Goal: Task Accomplishment & Management: Manage account settings

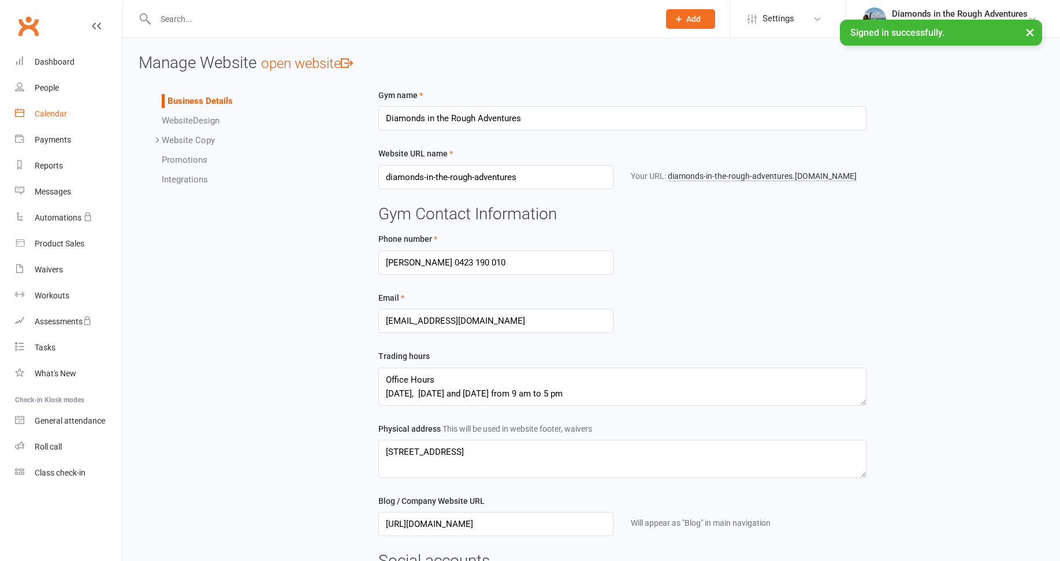
click at [52, 115] on div "Calendar" at bounding box center [51, 113] width 32 height 9
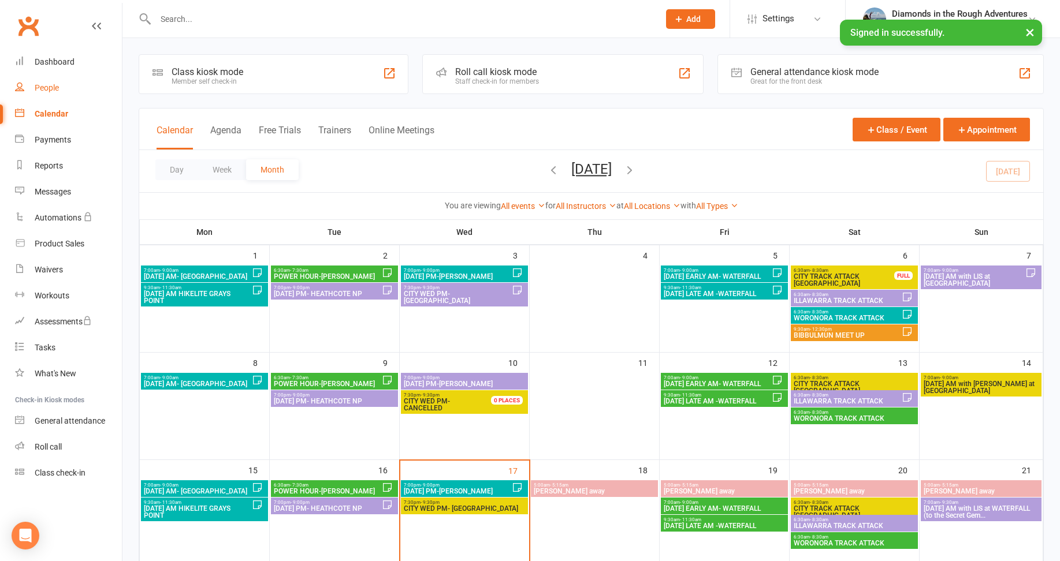
click at [50, 87] on div "People" at bounding box center [47, 87] width 24 height 9
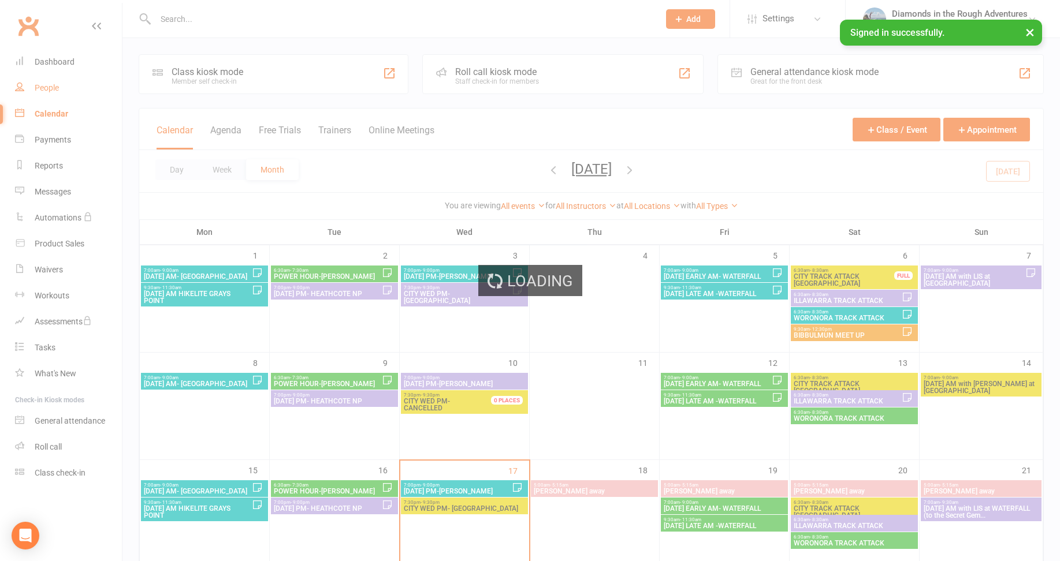
select select "100"
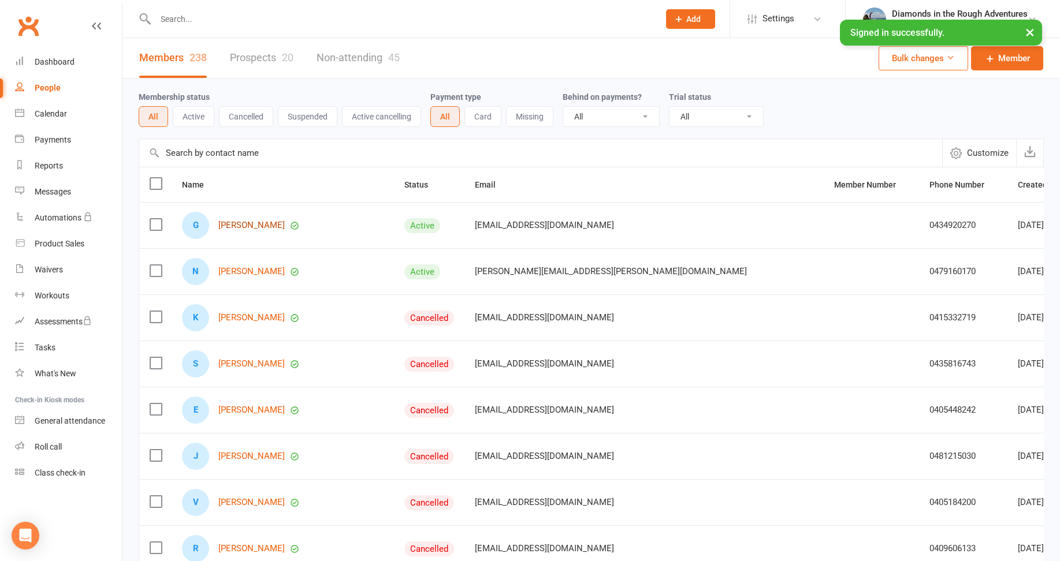
click at [253, 225] on link "[PERSON_NAME]" at bounding box center [251, 226] width 66 height 10
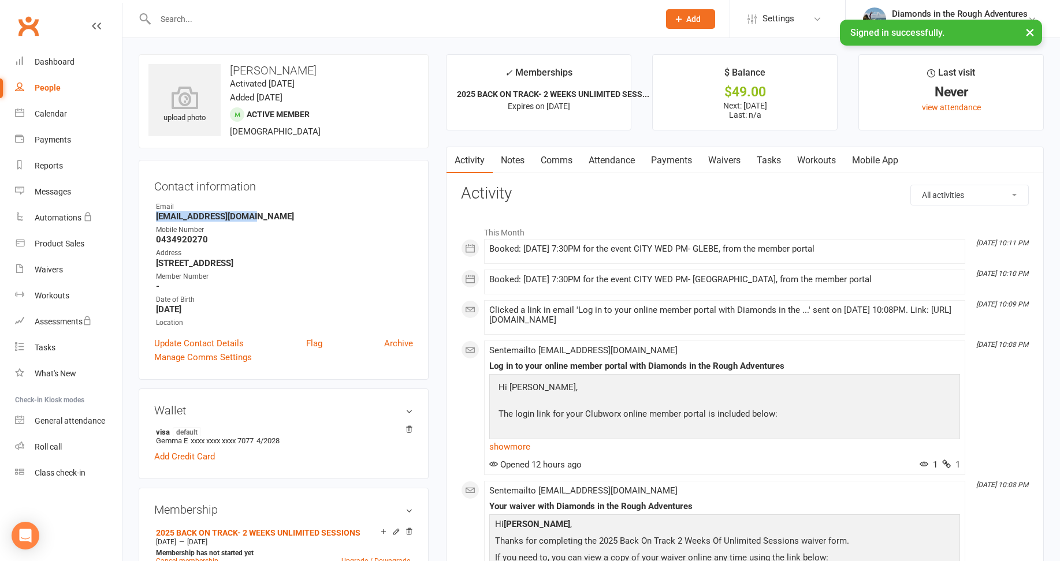
drag, startPoint x: 252, startPoint y: 216, endPoint x: 149, endPoint y: 219, distance: 103.4
click at [149, 219] on div "Contact information Owner Email [EMAIL_ADDRESS][DOMAIN_NAME] Mobile Number [PHO…" at bounding box center [284, 270] width 290 height 220
drag, startPoint x: 149, startPoint y: 219, endPoint x: 187, endPoint y: 212, distance: 38.6
copy strong "[EMAIL_ADDRESS][DOMAIN_NAME]"
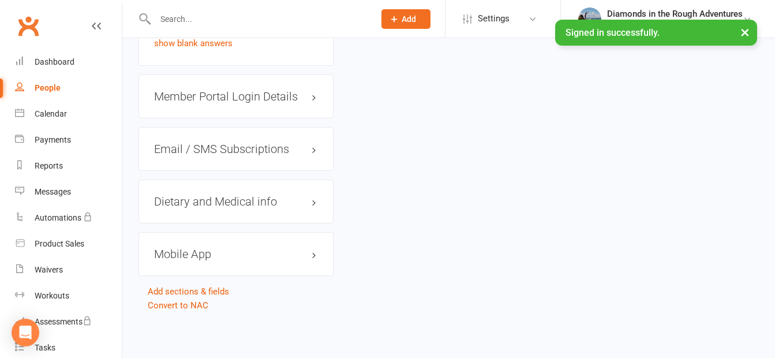
scroll to position [1444, 0]
click at [279, 98] on h3 "Member Portal Login Details" at bounding box center [236, 96] width 164 height 13
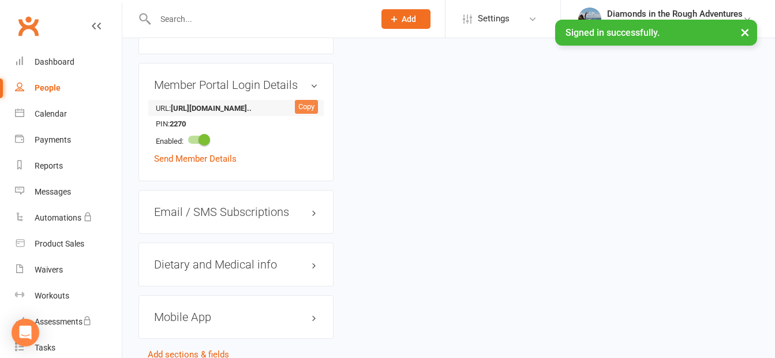
click at [307, 114] on div "Copy" at bounding box center [306, 107] width 23 height 14
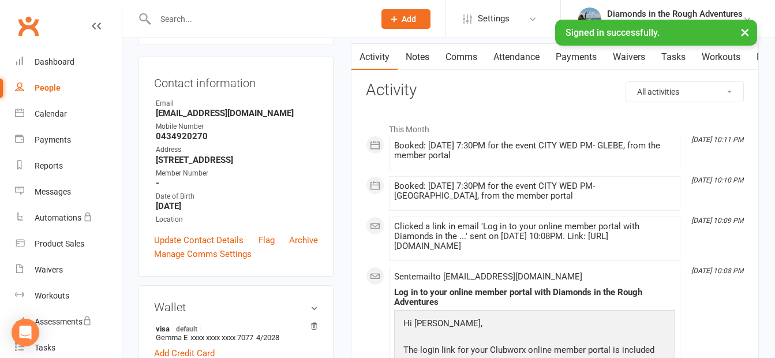
scroll to position [115, 0]
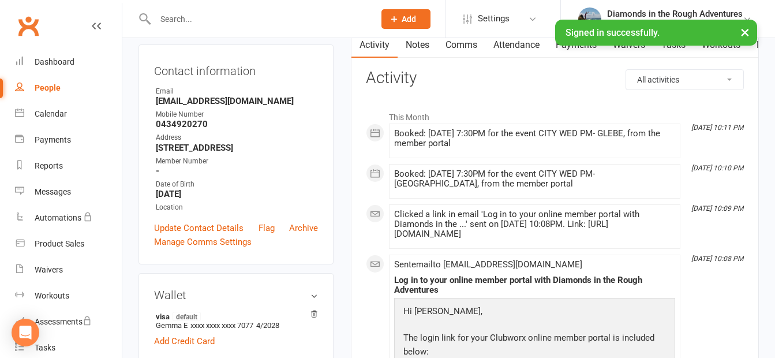
click at [46, 88] on div "People" at bounding box center [48, 87] width 26 height 9
select select "100"
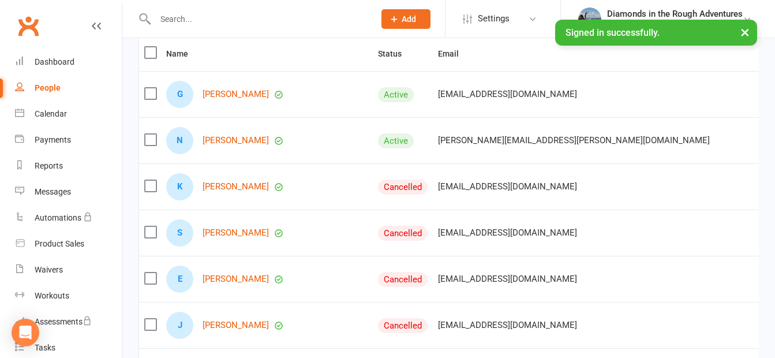
scroll to position [173, 0]
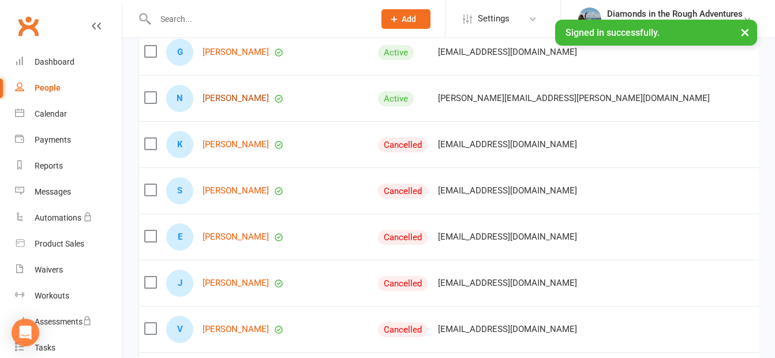
click at [236, 103] on link "[PERSON_NAME]" at bounding box center [236, 99] width 66 height 10
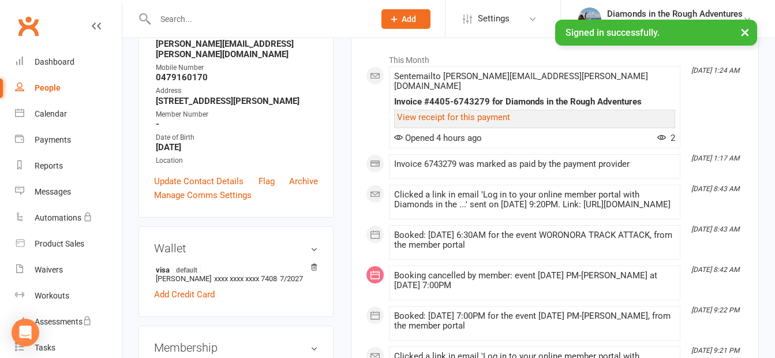
scroll to position [173, 0]
click at [213, 188] on link "Update Contact Details" at bounding box center [199, 181] width 90 height 14
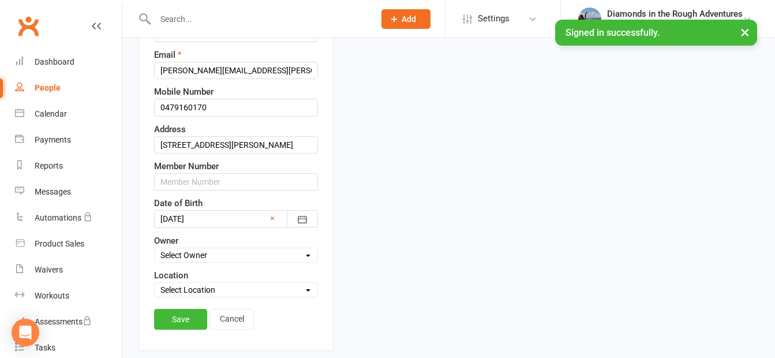
scroll to position [228, 0]
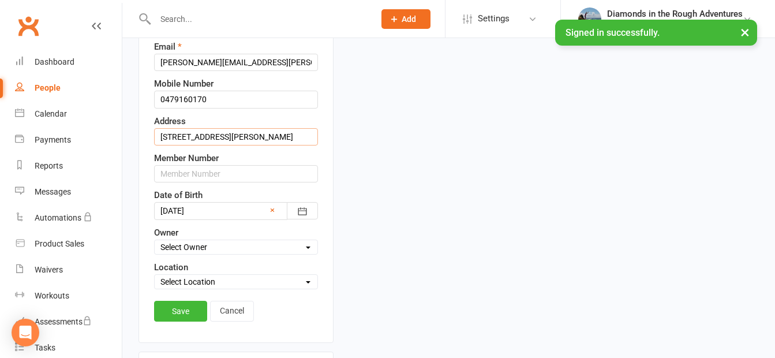
click at [266, 146] on input "[STREET_ADDRESS][PERSON_NAME]" at bounding box center [236, 136] width 164 height 17
drag, startPoint x: 301, startPoint y: 164, endPoint x: 217, endPoint y: 165, distance: 84.9
click at [217, 146] on input "[STREET_ADDRESS][PERSON_NAME]" at bounding box center [236, 136] width 164 height 17
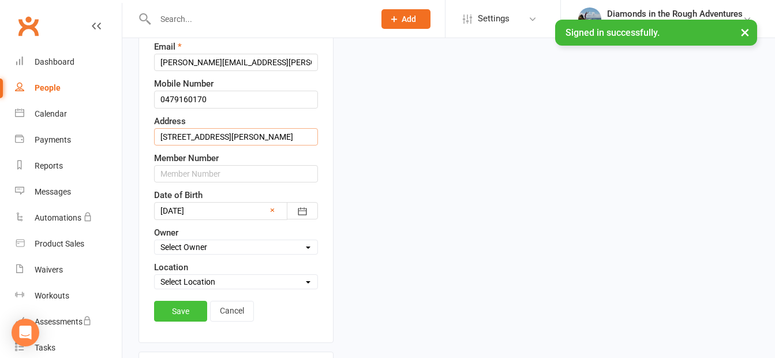
type input "[STREET_ADDRESS][PERSON_NAME]"
click at [180, 322] on link "Save" at bounding box center [180, 311] width 53 height 21
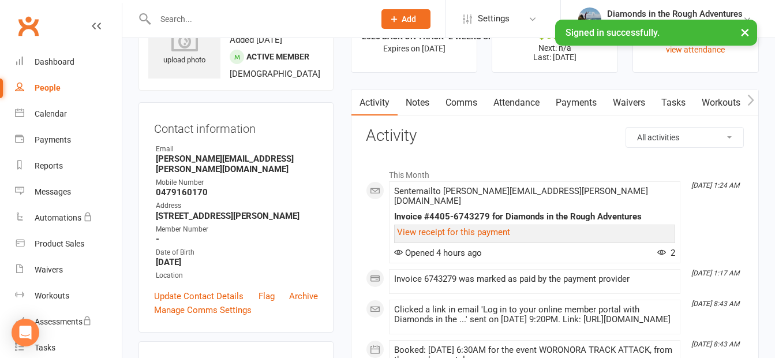
scroll to position [0, 0]
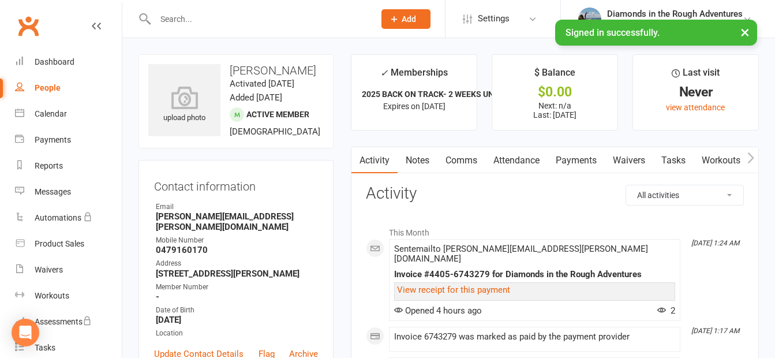
click at [521, 158] on link "Attendance" at bounding box center [517, 160] width 62 height 27
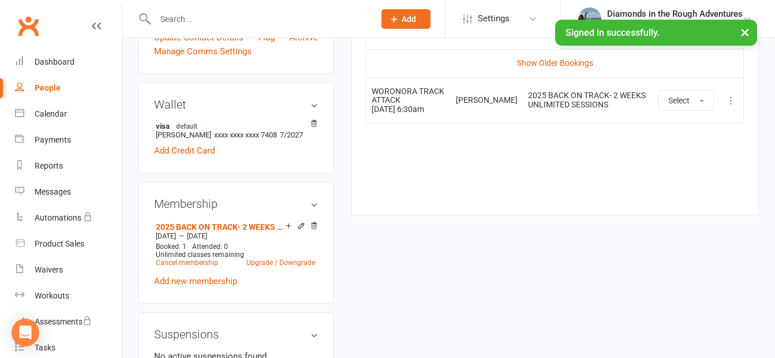
scroll to position [58, 0]
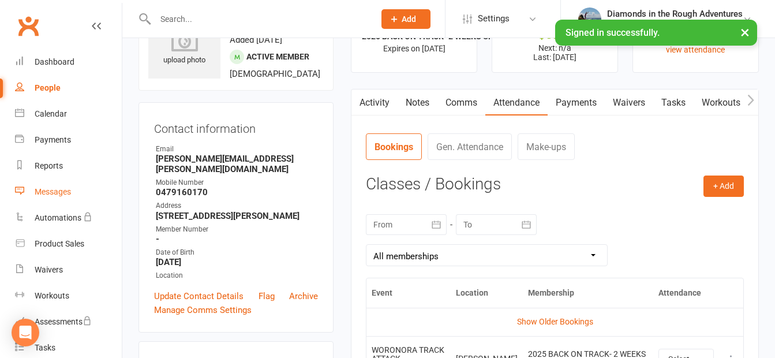
click at [55, 193] on div "Messages" at bounding box center [53, 191] width 36 height 9
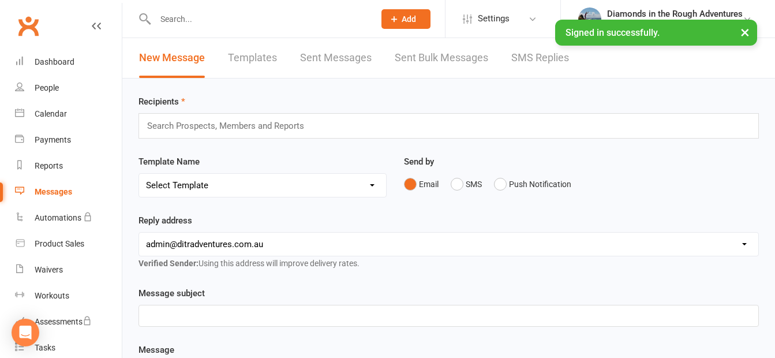
click at [254, 59] on link "Templates" at bounding box center [252, 58] width 49 height 40
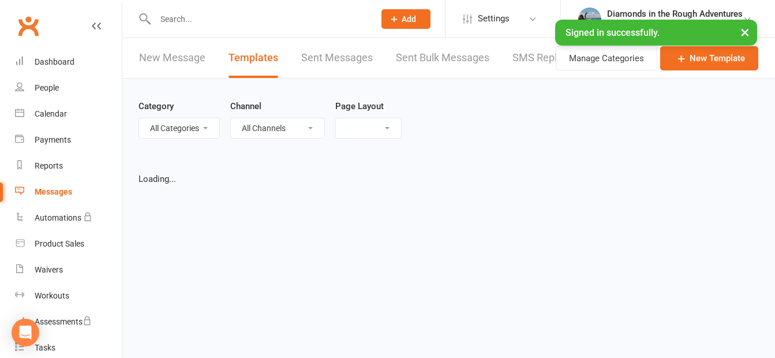
select select "list"
select select "100"
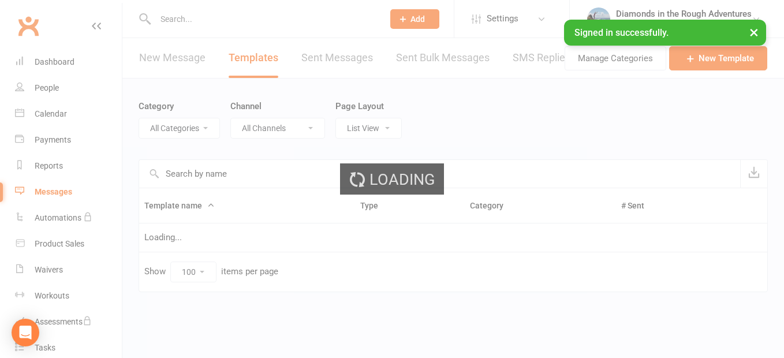
click at [184, 130] on select "All Categories" at bounding box center [179, 128] width 80 height 20
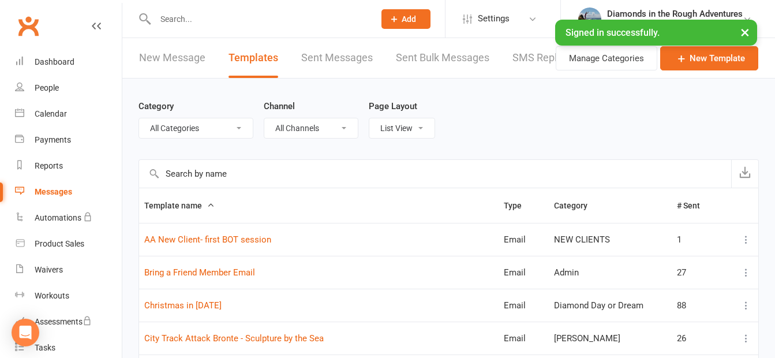
select select "13078"
click at [139, 118] on select "All Categories (No category) Admin [PERSON_NAME] Day or Dream General [PERSON_N…" at bounding box center [196, 128] width 114 height 20
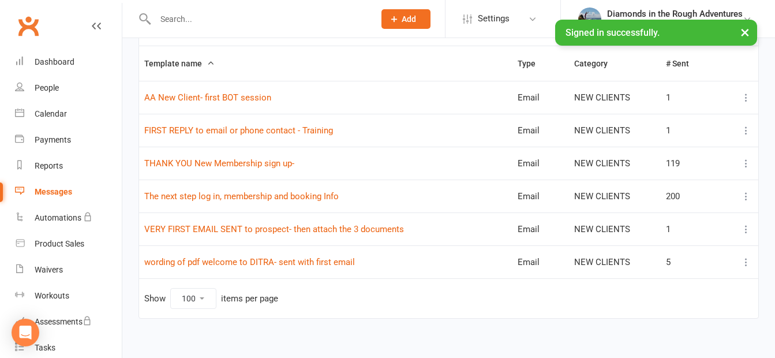
scroll to position [152, 0]
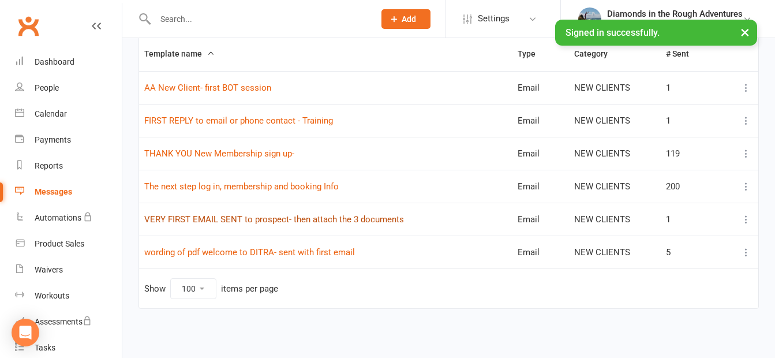
click at [298, 218] on link "VERY FIRST EMAIL SENT to prospect- then attach the 3 documents" at bounding box center [274, 219] width 260 height 10
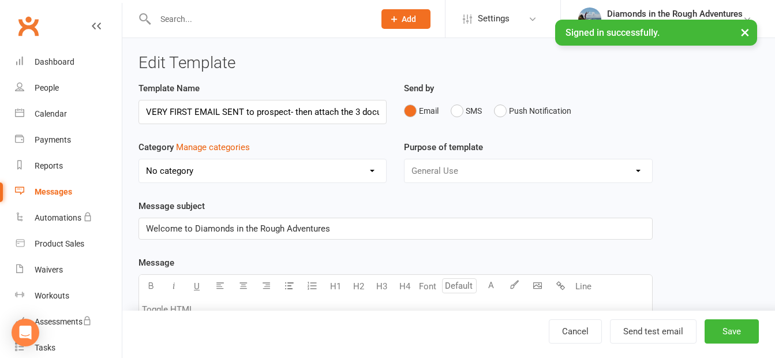
scroll to position [0, 24]
select select "13078"
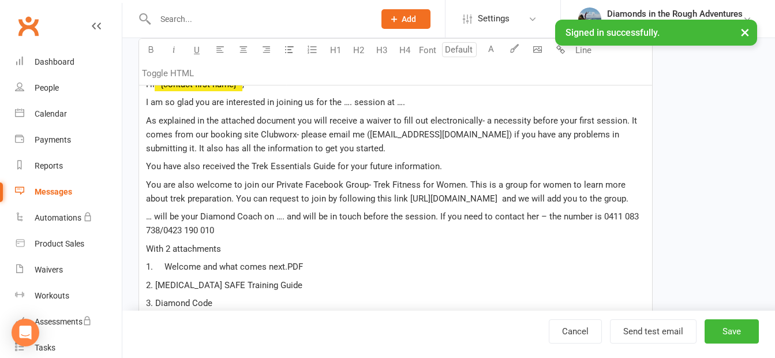
scroll to position [289, 0]
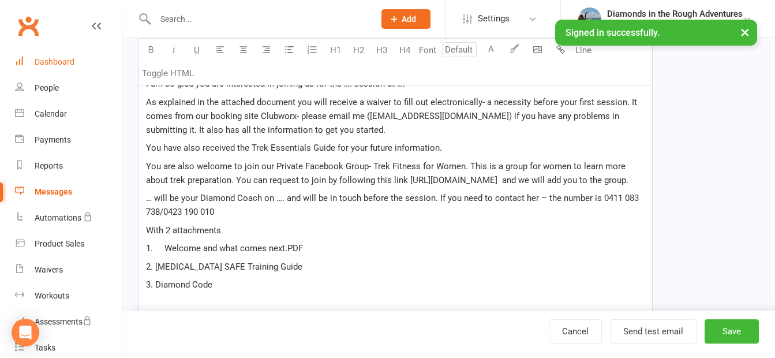
click at [62, 61] on div "Dashboard" at bounding box center [55, 61] width 40 height 9
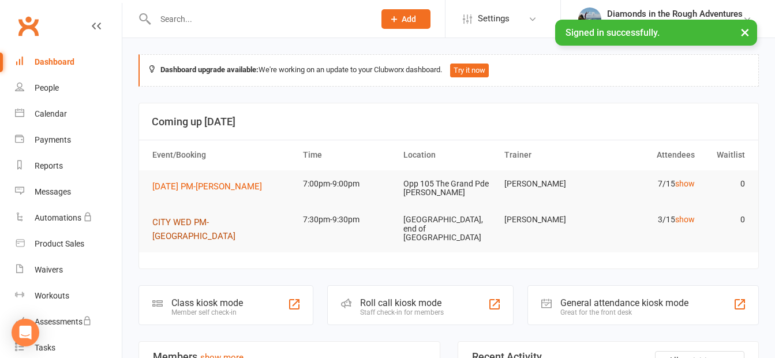
click at [236, 222] on span "CITY WED PM- [GEOGRAPHIC_DATA]" at bounding box center [193, 229] width 83 height 24
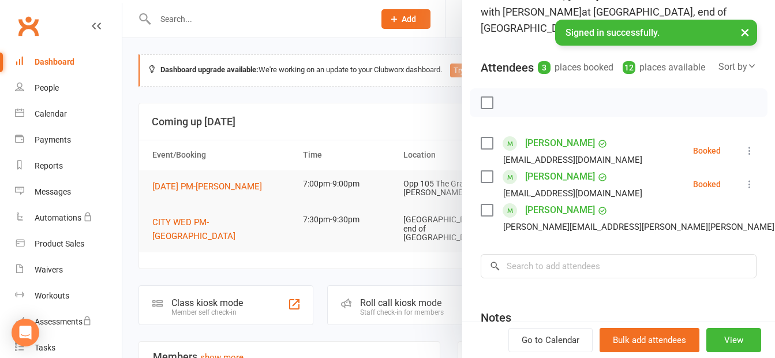
scroll to position [115, 0]
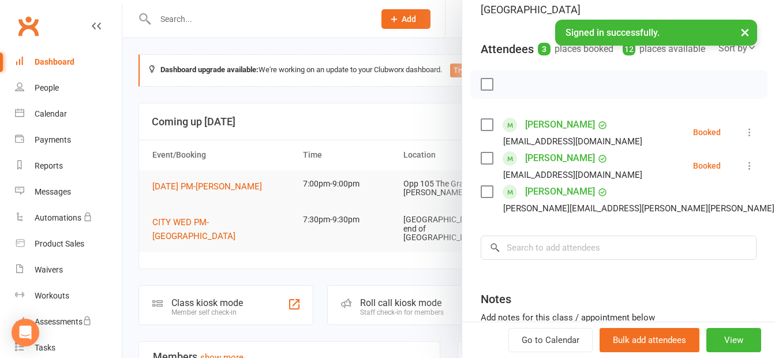
click at [312, 271] on div at bounding box center [448, 179] width 653 height 358
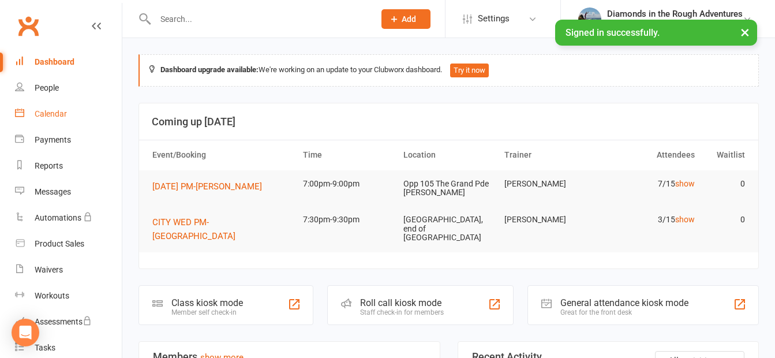
click at [56, 110] on div "Calendar" at bounding box center [51, 113] width 32 height 9
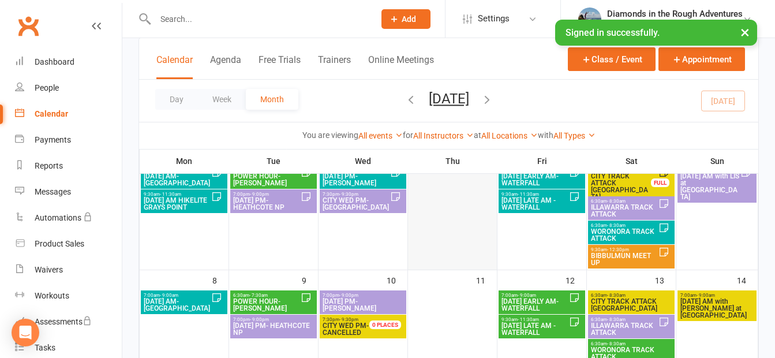
scroll to position [231, 0]
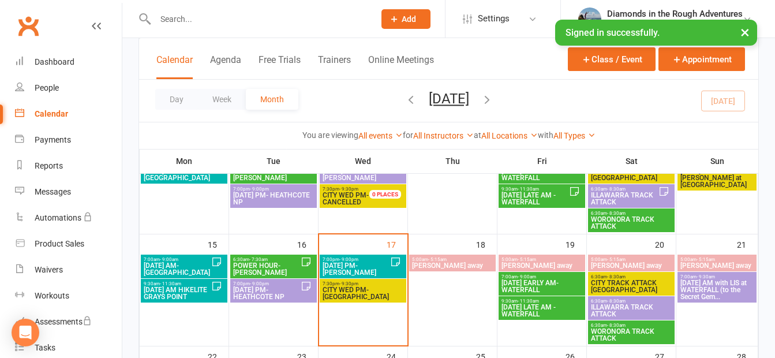
click at [554, 285] on span "[DATE] EARLY AM- WATERFALL" at bounding box center [542, 286] width 82 height 14
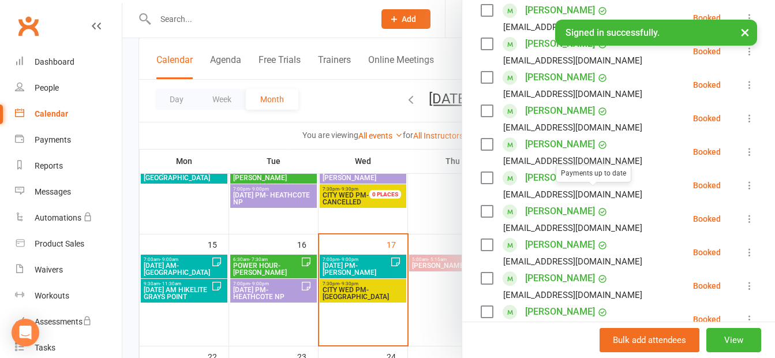
scroll to position [289, 0]
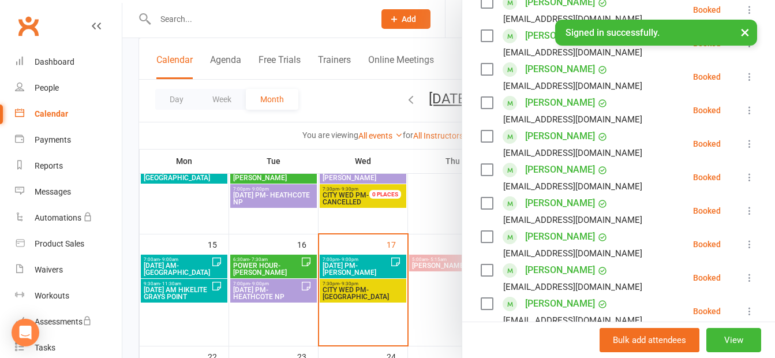
click at [431, 301] on div at bounding box center [448, 179] width 653 height 358
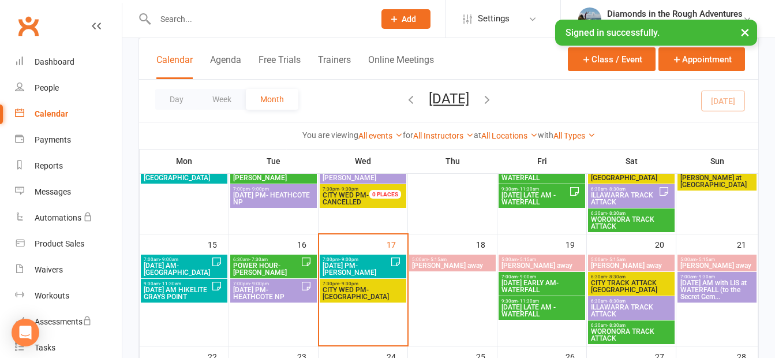
click at [536, 283] on span "[DATE] EARLY AM- WATERFALL" at bounding box center [542, 286] width 82 height 14
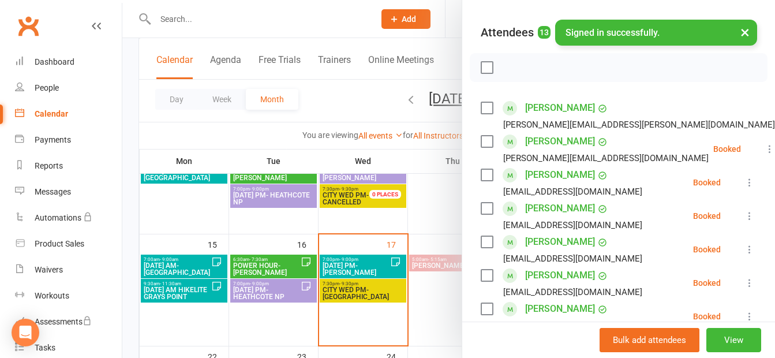
scroll to position [115, 0]
click at [443, 305] on div at bounding box center [448, 179] width 653 height 358
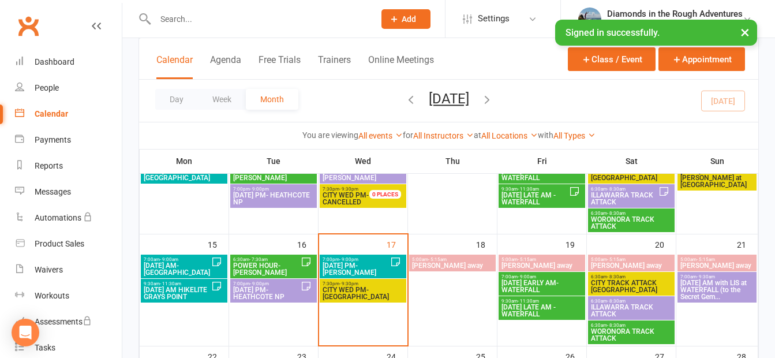
click at [625, 281] on span "CITY TRACK ATTACK [GEOGRAPHIC_DATA]" at bounding box center [632, 286] width 82 height 14
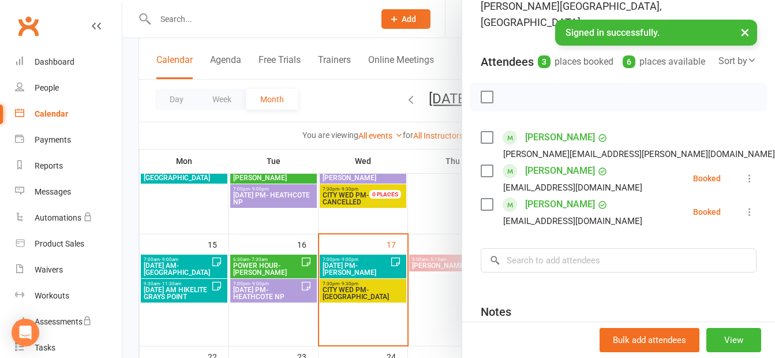
scroll to position [173, 0]
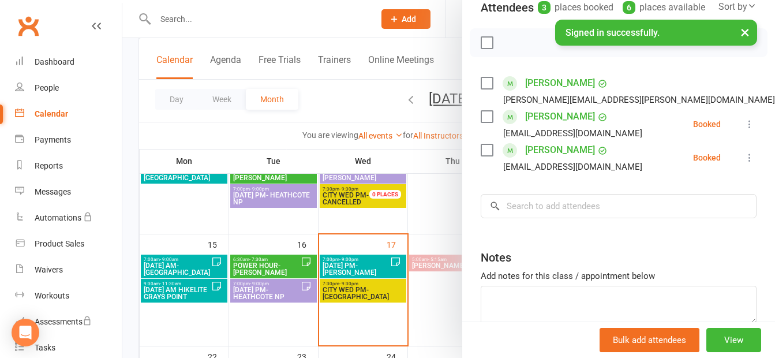
click at [428, 301] on div at bounding box center [448, 179] width 653 height 358
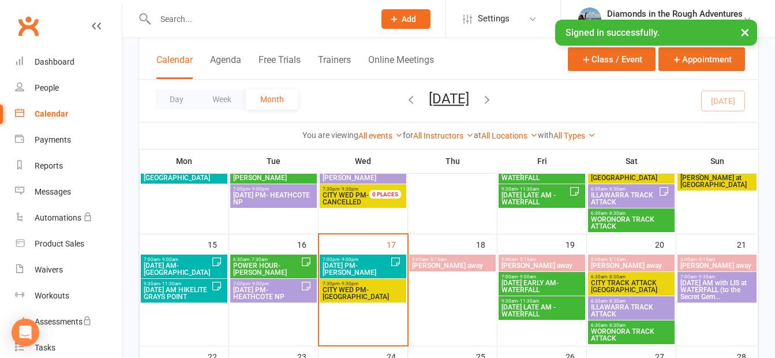
click at [627, 309] on span "ILLAWARRA TRACK ATTACK" at bounding box center [632, 311] width 82 height 14
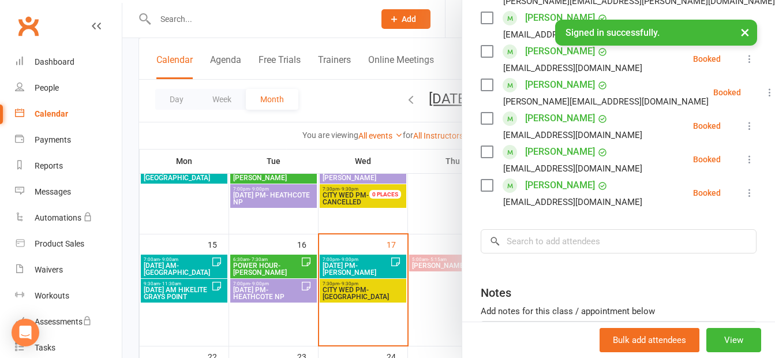
scroll to position [346, 0]
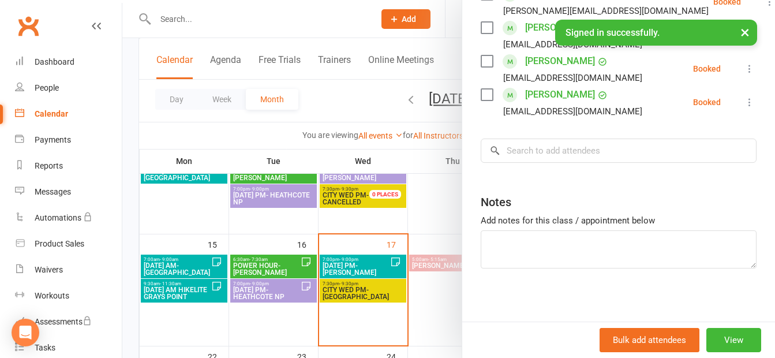
click at [433, 292] on div at bounding box center [448, 179] width 653 height 358
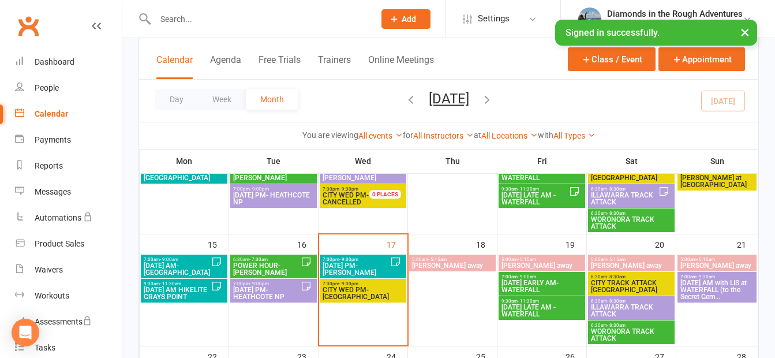
click at [626, 331] on span "WORONORA TRACK ATTACK" at bounding box center [632, 335] width 82 height 14
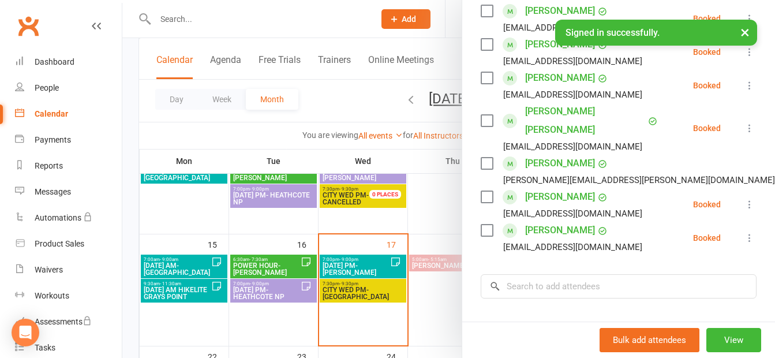
scroll to position [231, 0]
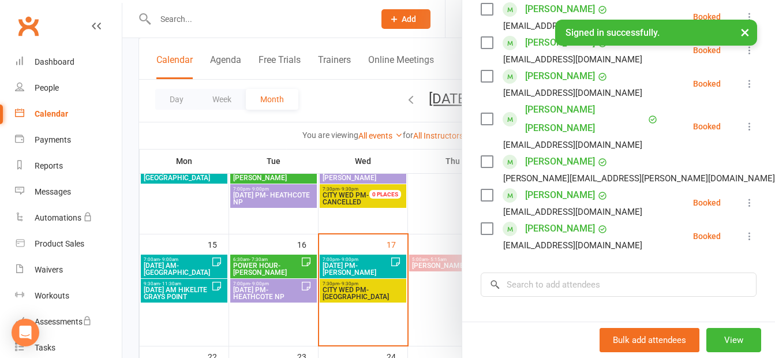
click at [431, 298] on div at bounding box center [448, 179] width 653 height 358
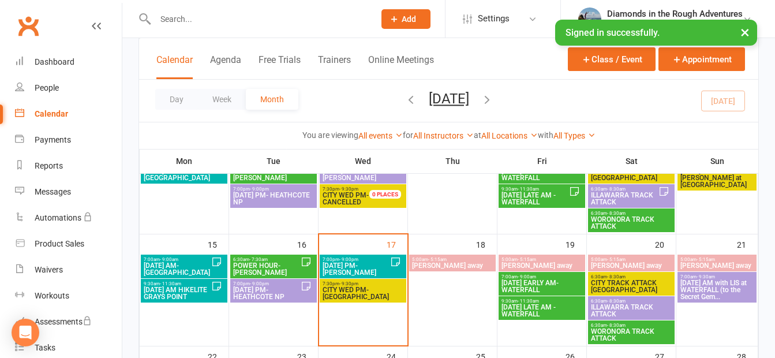
click at [715, 289] on span "[DATE] AM with LIS at WATERFALL (to the Secret Gem..." at bounding box center [717, 289] width 74 height 21
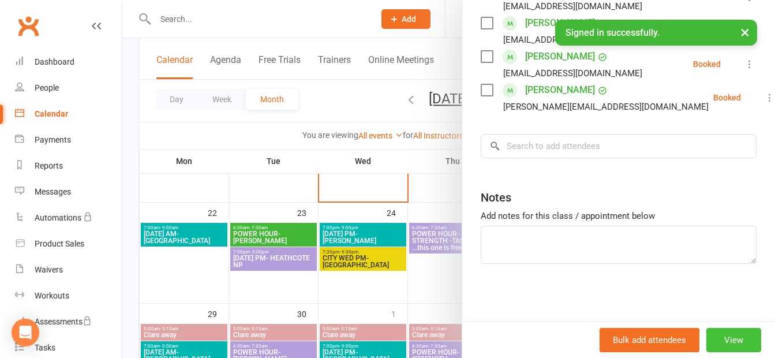
scroll to position [404, 0]
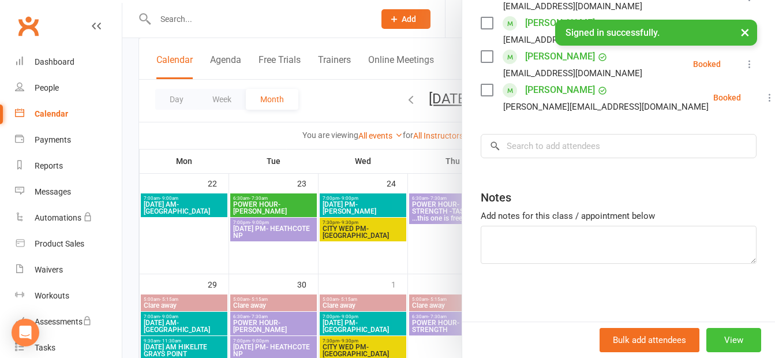
click at [716, 339] on button "View" at bounding box center [734, 340] width 55 height 24
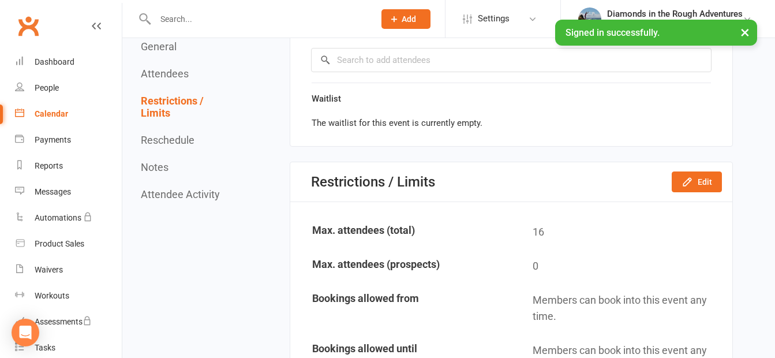
scroll to position [1270, 0]
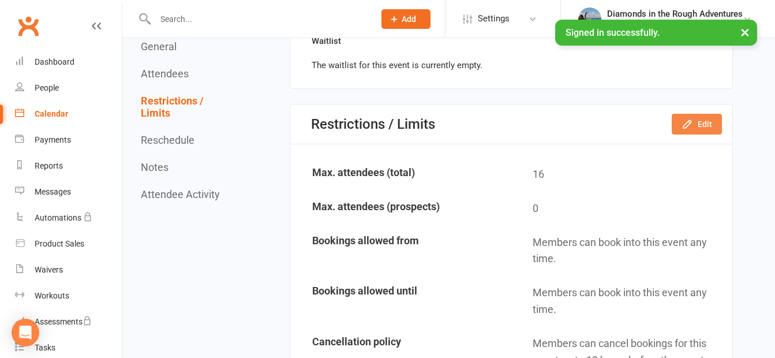
click at [704, 129] on button "Edit" at bounding box center [697, 124] width 50 height 21
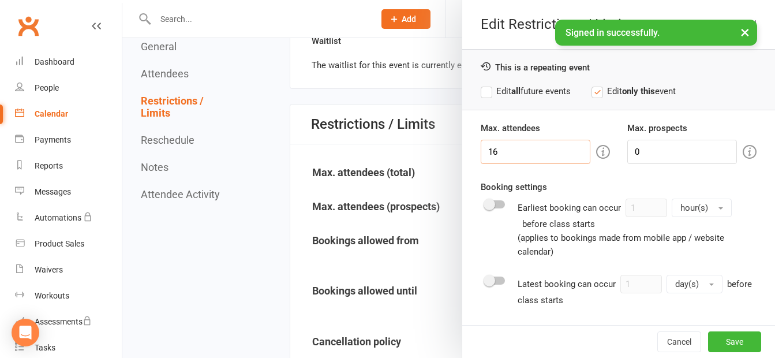
click at [501, 150] on input "16" at bounding box center [536, 152] width 110 height 24
type input "15"
click at [718, 342] on button "Save" at bounding box center [735, 341] width 53 height 21
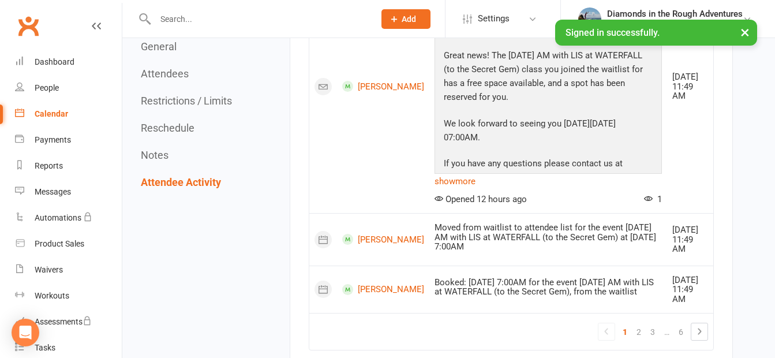
scroll to position [3028, 0]
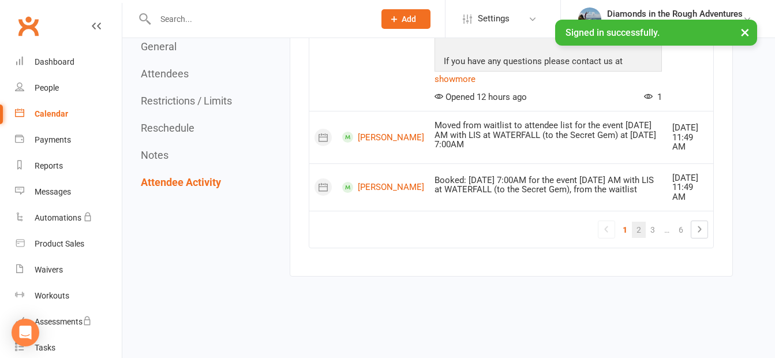
click at [638, 222] on link "2" at bounding box center [639, 230] width 14 height 16
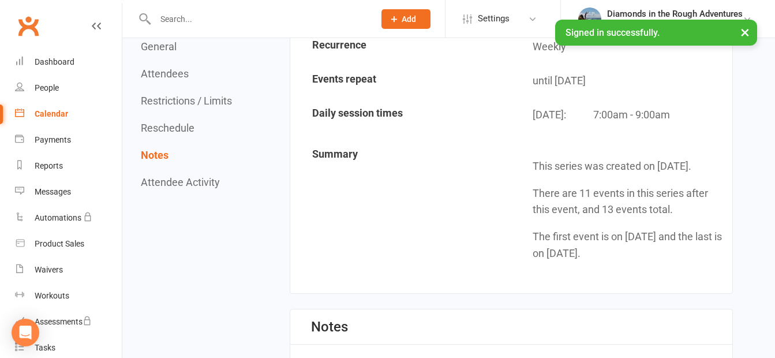
scroll to position [1700, 0]
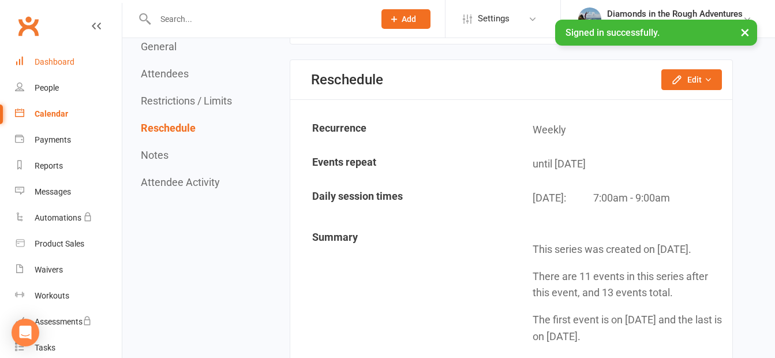
click at [57, 60] on div "Dashboard" at bounding box center [55, 61] width 40 height 9
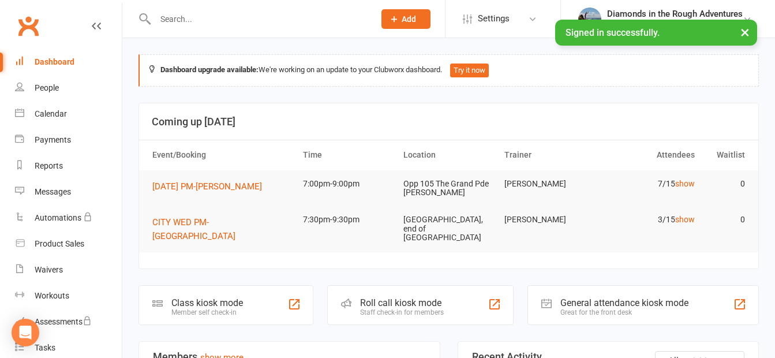
click at [171, 16] on input "text" at bounding box center [259, 19] width 215 height 16
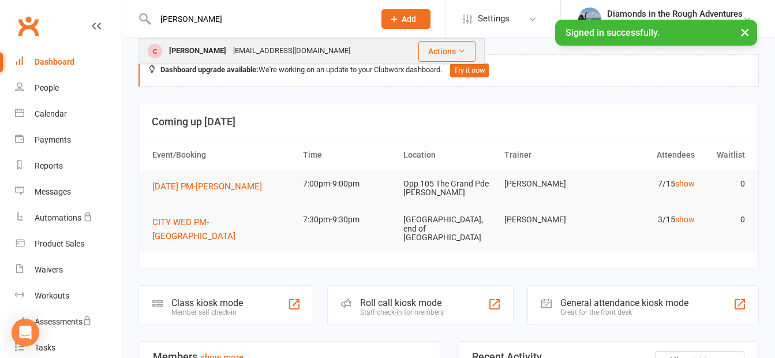
type input "[PERSON_NAME]"
click at [201, 50] on div "[PERSON_NAME]" at bounding box center [198, 51] width 64 height 17
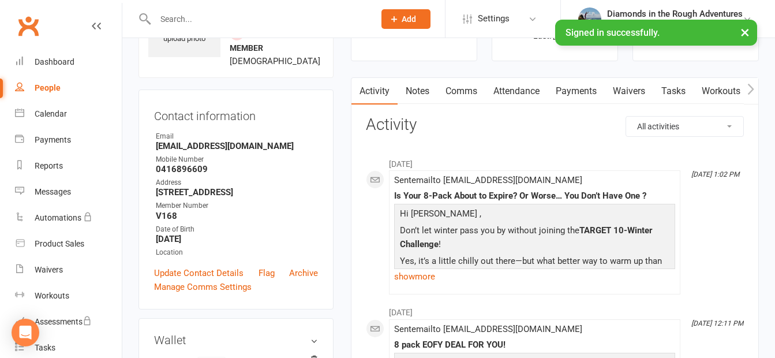
scroll to position [289, 0]
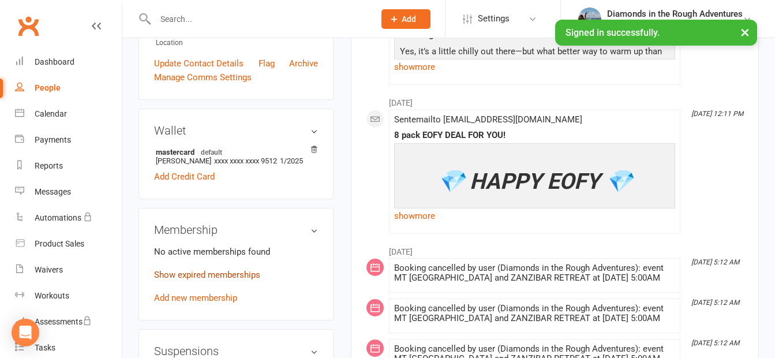
click at [214, 280] on link "Show expired memberships" at bounding box center [207, 275] width 106 height 10
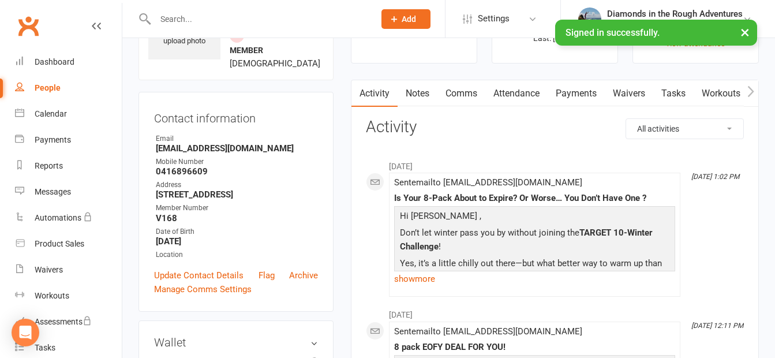
scroll to position [58, 0]
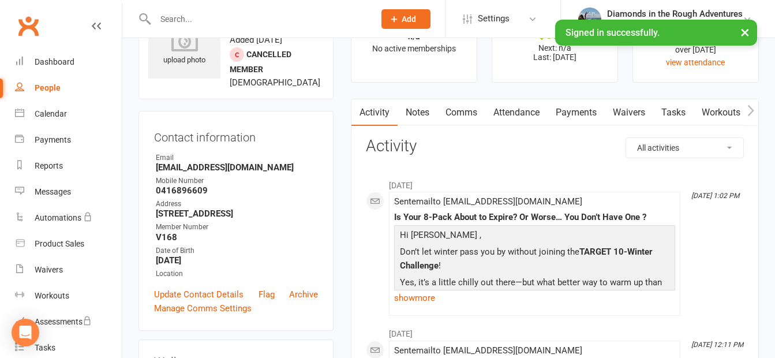
click at [178, 22] on input "text" at bounding box center [259, 19] width 215 height 16
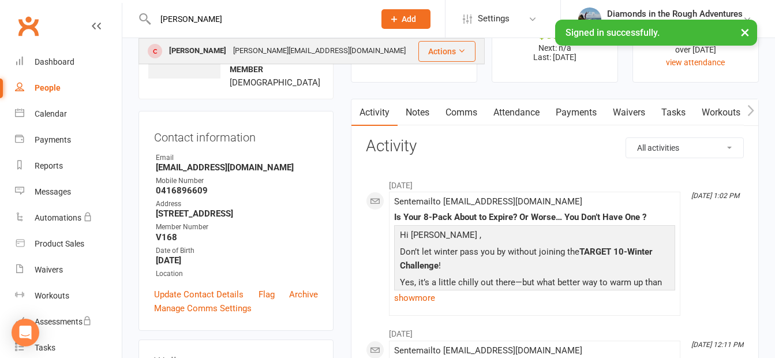
type input "[PERSON_NAME]"
click at [199, 53] on div "[PERSON_NAME]" at bounding box center [198, 51] width 64 height 17
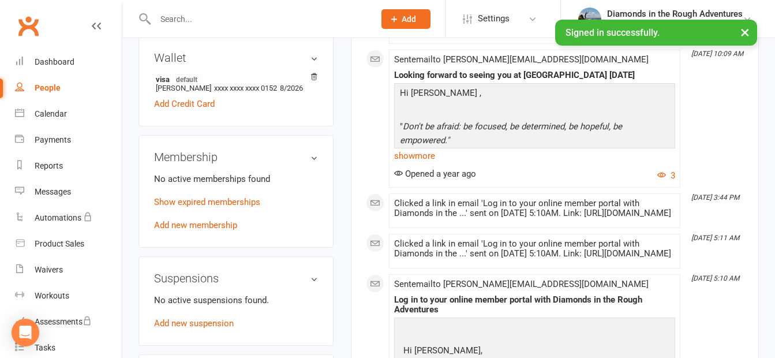
scroll to position [404, 0]
click at [242, 205] on link "Show expired memberships" at bounding box center [207, 201] width 106 height 10
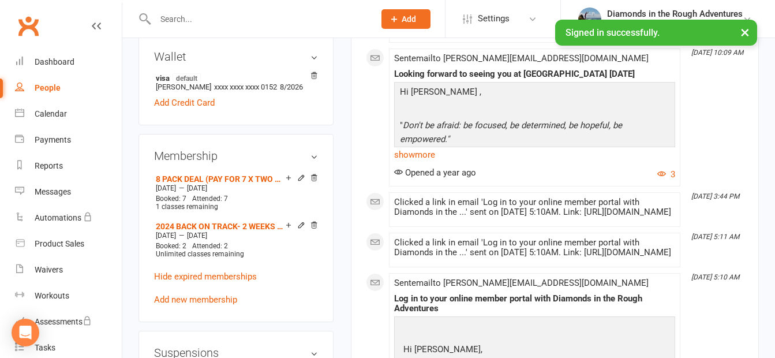
click at [188, 15] on input "text" at bounding box center [259, 19] width 215 height 16
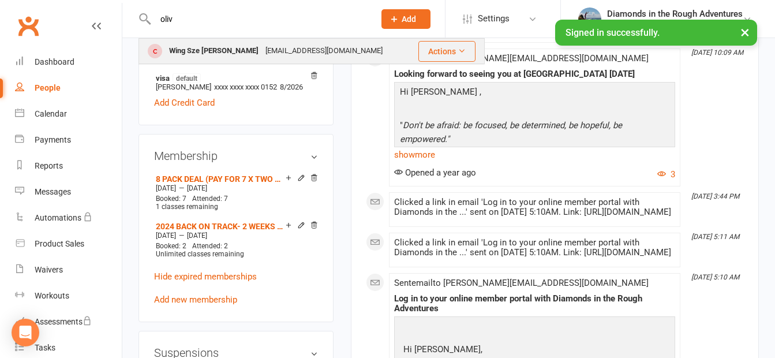
type input "oliv"
click at [209, 48] on div "Wing Sze [PERSON_NAME]" at bounding box center [214, 51] width 96 height 17
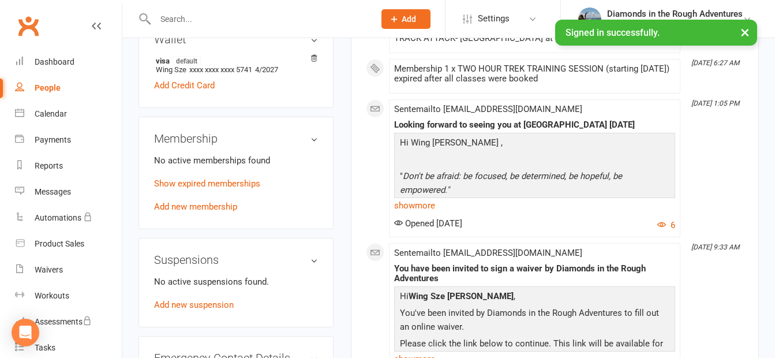
scroll to position [462, 0]
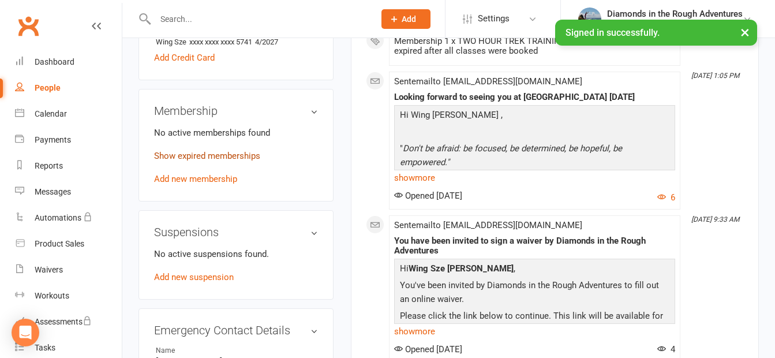
click at [240, 158] on link "Show expired memberships" at bounding box center [207, 156] width 106 height 10
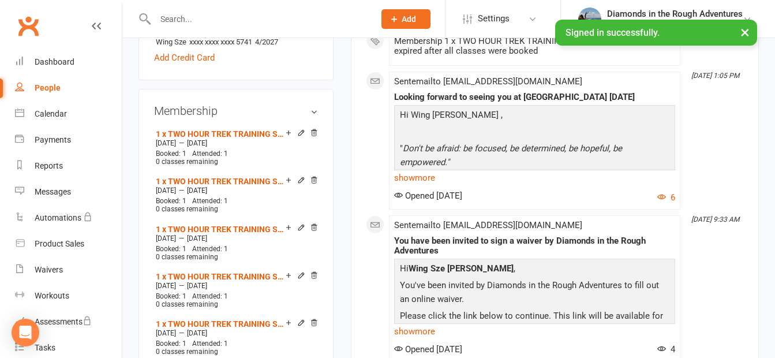
drag, startPoint x: 40, startPoint y: 89, endPoint x: 52, endPoint y: 86, distance: 12.5
click at [40, 89] on div "People" at bounding box center [48, 87] width 26 height 9
select select "100"
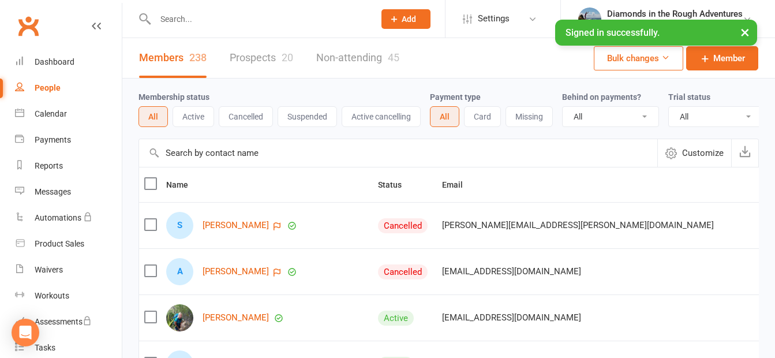
click at [254, 114] on button "Cancelled" at bounding box center [246, 116] width 54 height 21
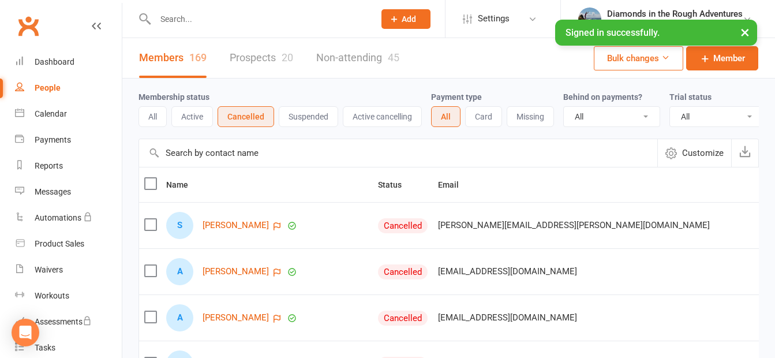
click at [373, 58] on link "Non-attending 45" at bounding box center [357, 58] width 83 height 40
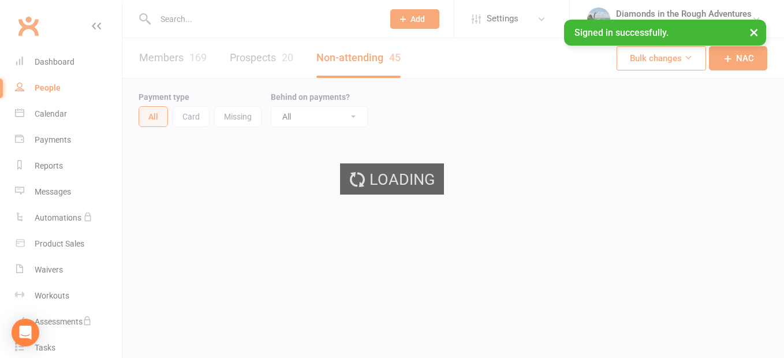
select select "100"
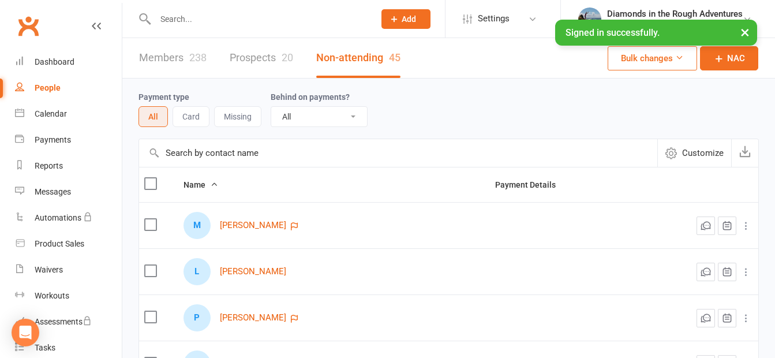
click at [174, 57] on link "Members 238" at bounding box center [173, 58] width 68 height 40
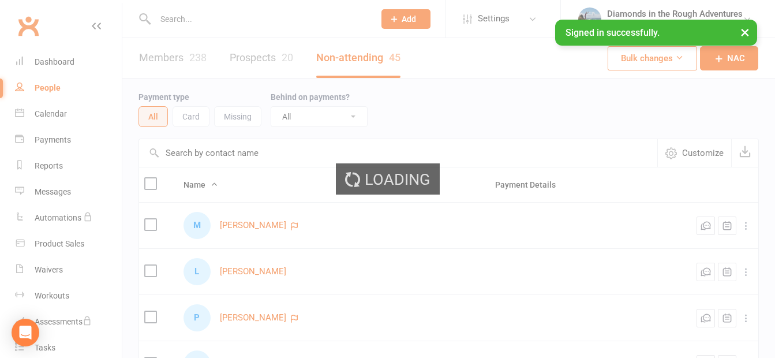
select select "100"
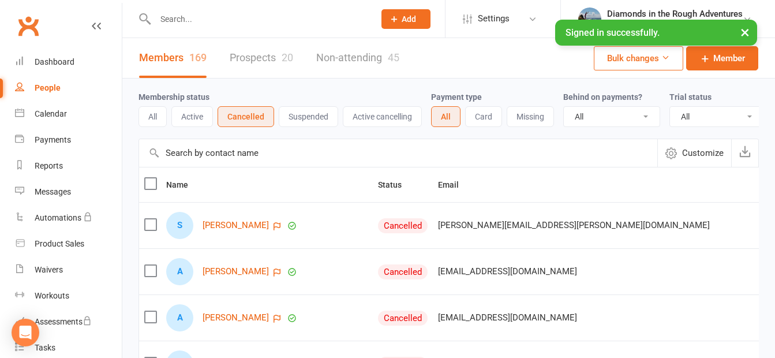
click at [155, 115] on button "All" at bounding box center [153, 116] width 28 height 21
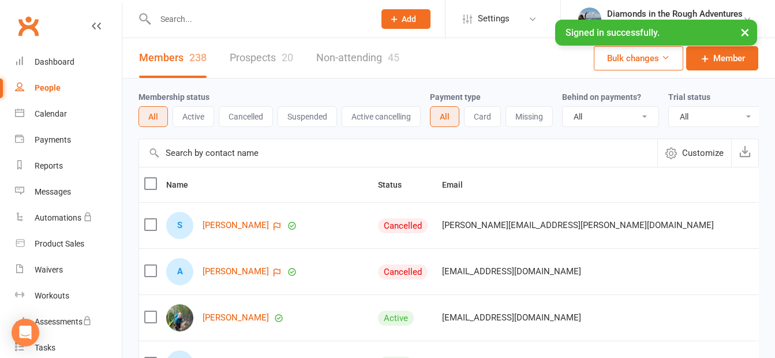
click at [151, 189] on label at bounding box center [150, 184] width 12 height 12
click at [151, 178] on input "checkbox" at bounding box center [150, 178] width 12 height 0
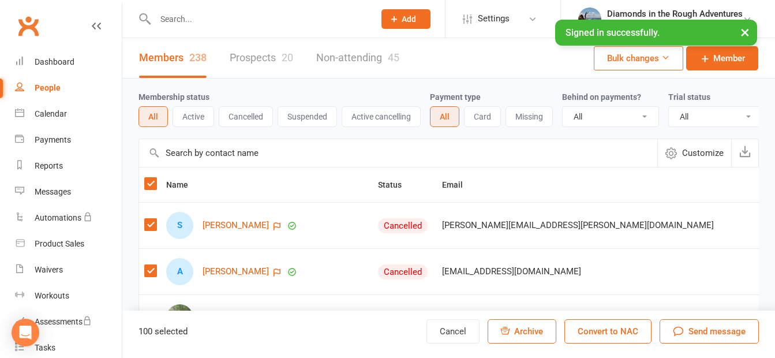
click at [151, 189] on label at bounding box center [150, 184] width 12 height 12
click at [151, 178] on input "checkbox" at bounding box center [150, 178] width 12 height 0
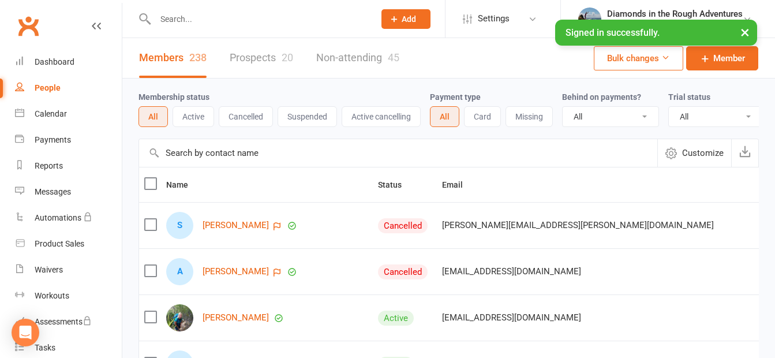
click at [183, 17] on input "text" at bounding box center [259, 19] width 215 height 16
type input "r"
click at [54, 60] on div "Dashboard" at bounding box center [55, 61] width 40 height 9
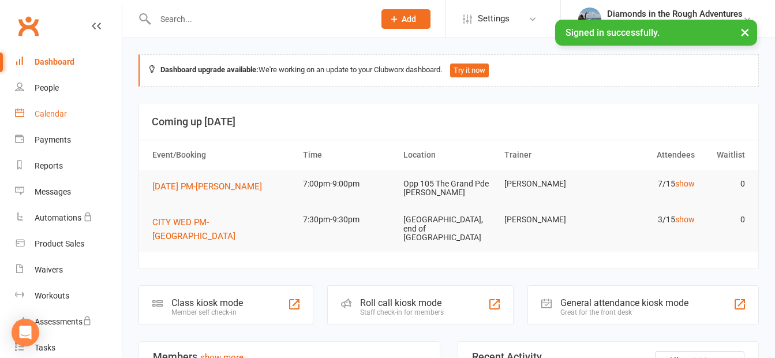
click at [44, 110] on div "Calendar" at bounding box center [51, 113] width 32 height 9
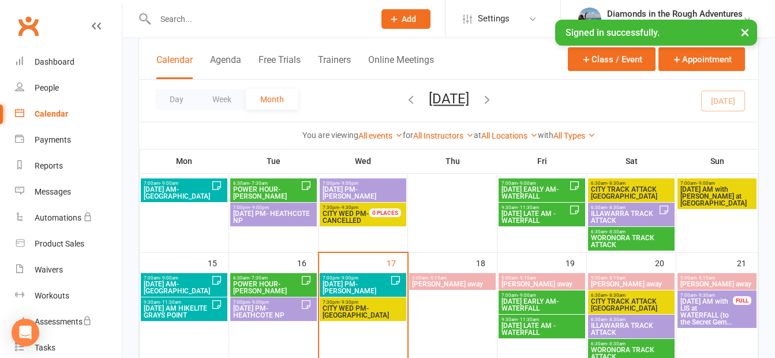
scroll to position [289, 0]
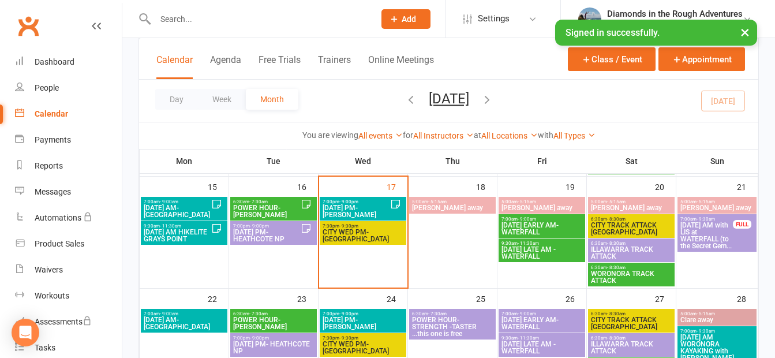
click at [366, 234] on span "CITY WED PM- [GEOGRAPHIC_DATA]" at bounding box center [363, 236] width 82 height 14
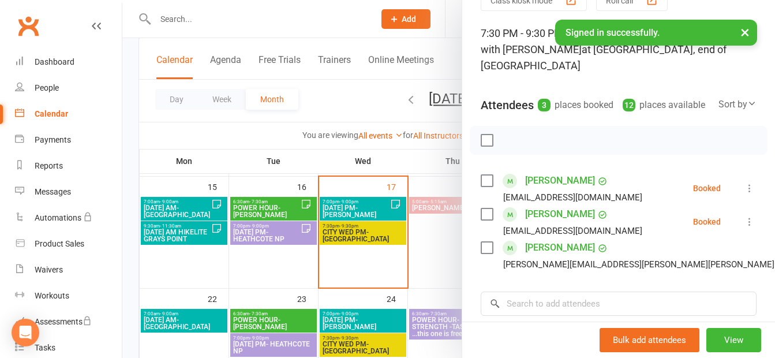
scroll to position [115, 0]
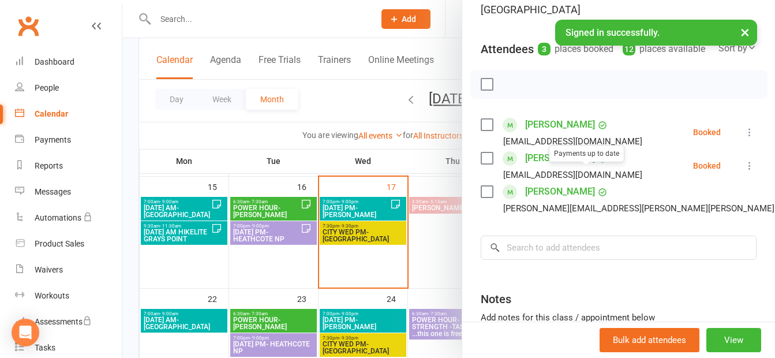
click at [558, 167] on link "[PERSON_NAME]" at bounding box center [560, 158] width 70 height 18
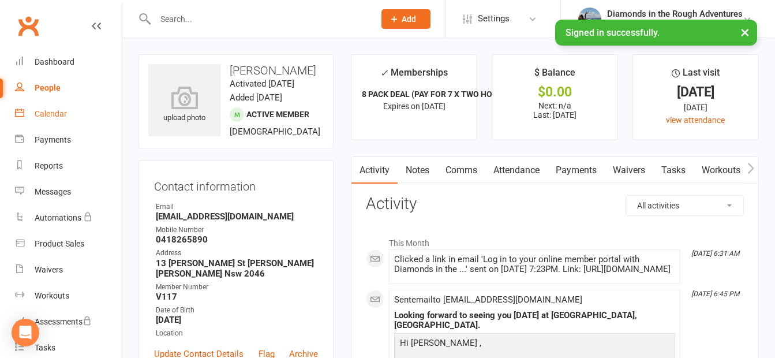
click at [50, 113] on div "Calendar" at bounding box center [51, 113] width 32 height 9
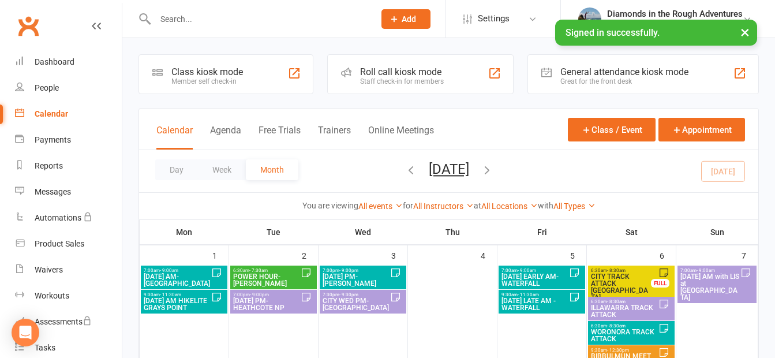
click at [618, 279] on span "CITY TRACK ATTACK [GEOGRAPHIC_DATA]" at bounding box center [621, 287] width 61 height 28
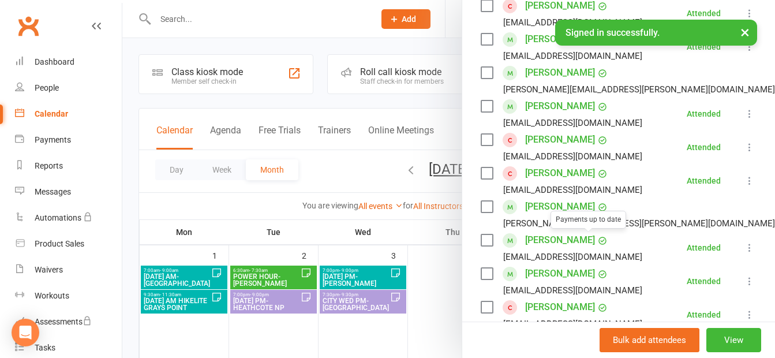
scroll to position [231, 0]
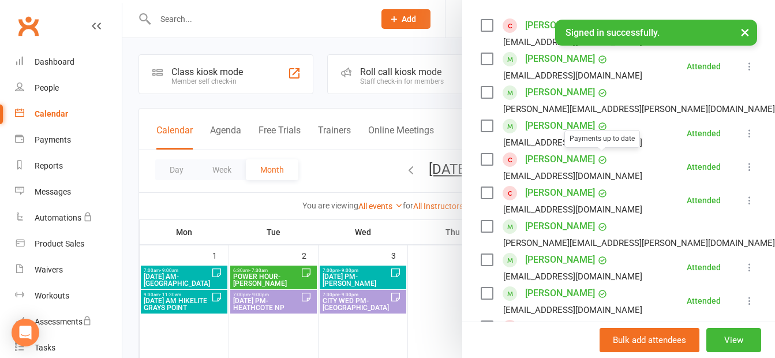
click at [569, 155] on link "[PERSON_NAME]" at bounding box center [560, 159] width 70 height 18
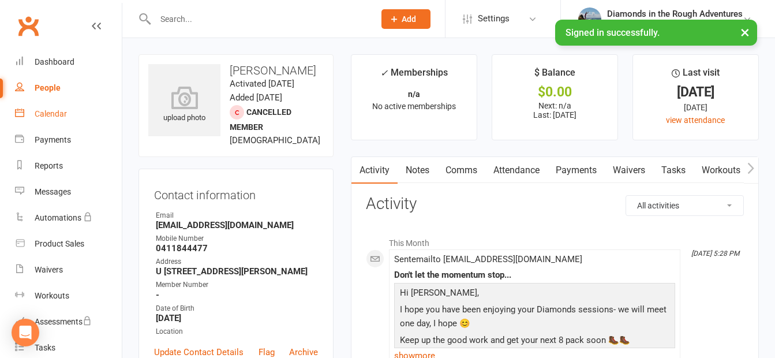
drag, startPoint x: 55, startPoint y: 113, endPoint x: 63, endPoint y: 113, distance: 7.5
click at [55, 113] on div "Calendar" at bounding box center [51, 113] width 32 height 9
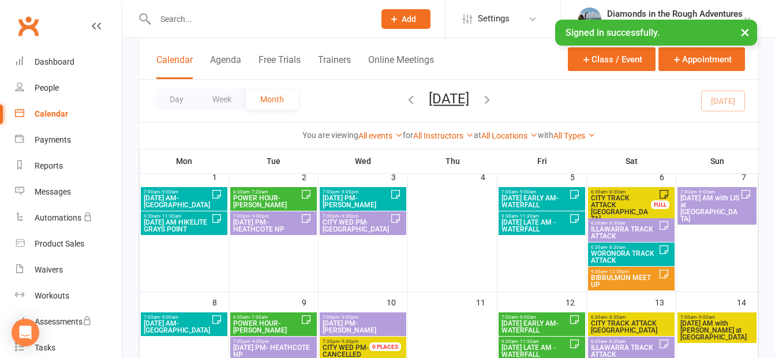
scroll to position [58, 0]
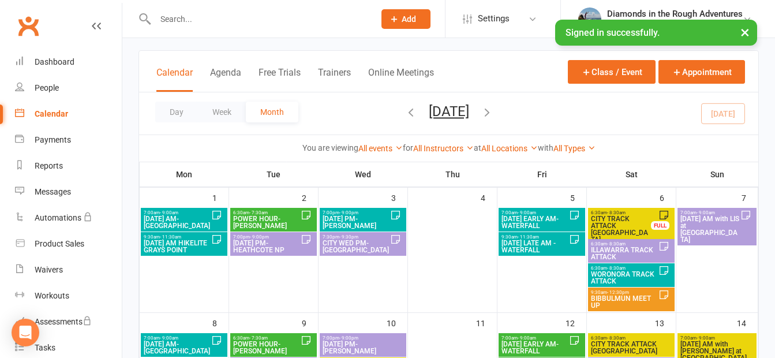
click at [624, 218] on span "CITY TRACK ATTACK [GEOGRAPHIC_DATA]" at bounding box center [621, 229] width 61 height 28
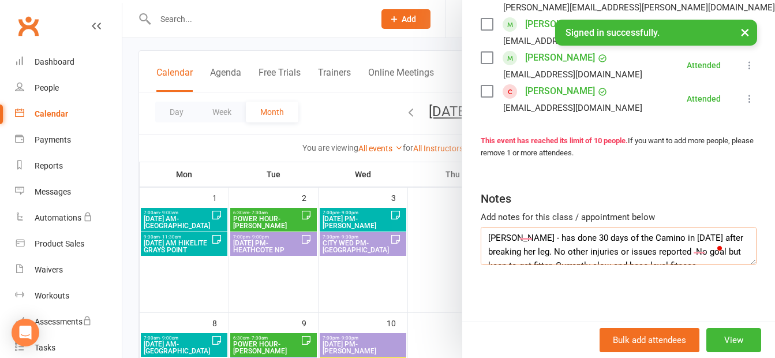
scroll to position [0, 0]
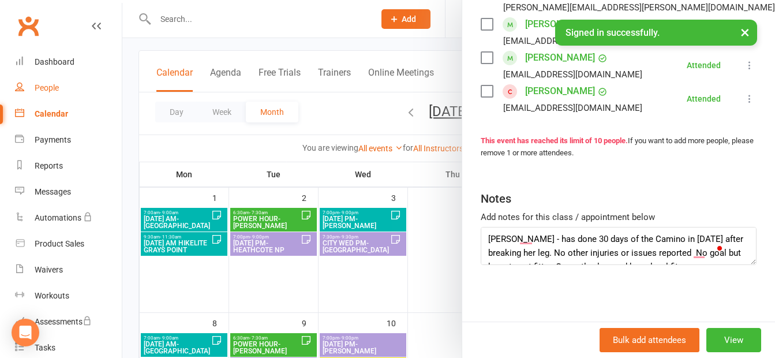
click at [58, 88] on div "People" at bounding box center [47, 87] width 24 height 9
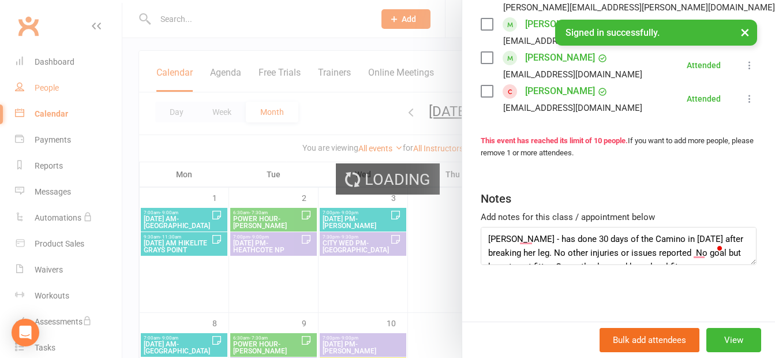
select select "100"
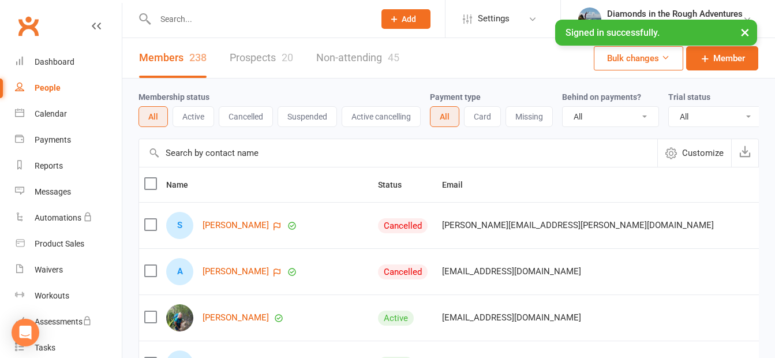
click at [249, 116] on button "Cancelled" at bounding box center [246, 116] width 54 height 21
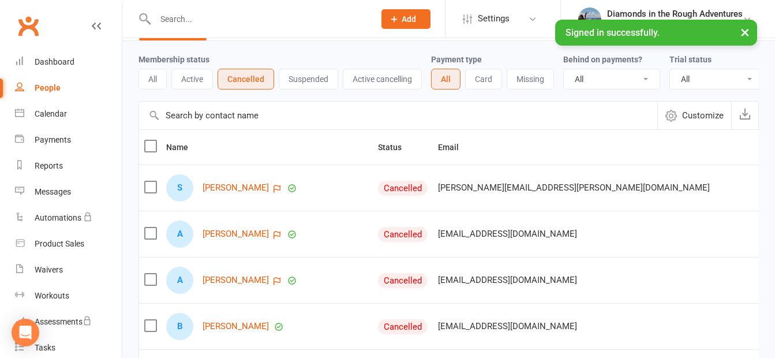
scroll to position [58, 0]
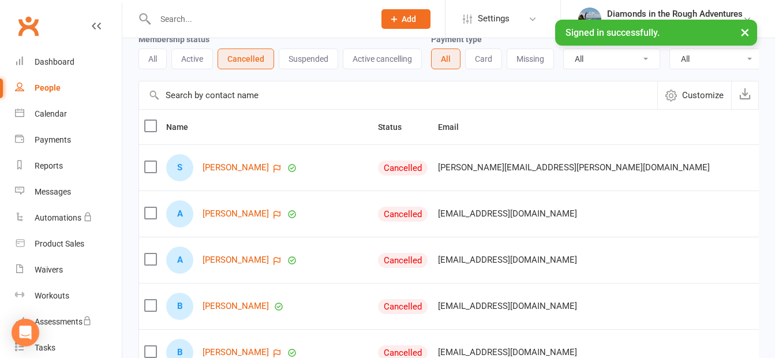
click at [150, 55] on button "All" at bounding box center [153, 59] width 28 height 21
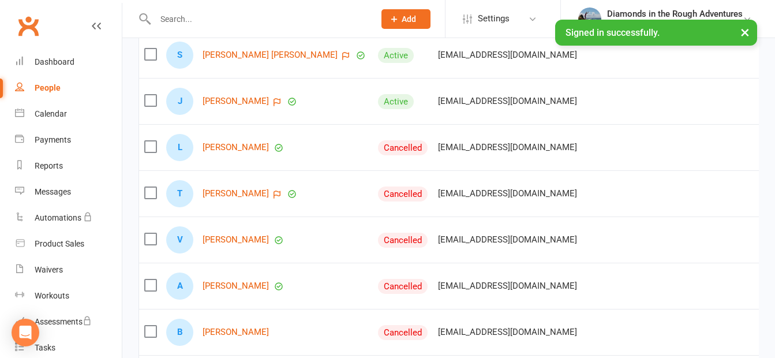
scroll to position [693, 0]
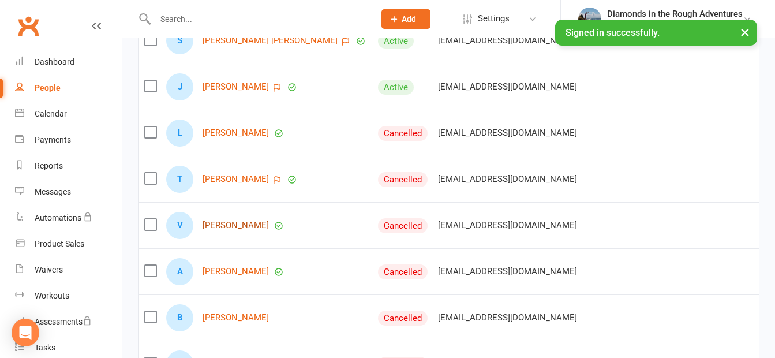
click at [240, 230] on link "[PERSON_NAME]" at bounding box center [236, 226] width 66 height 10
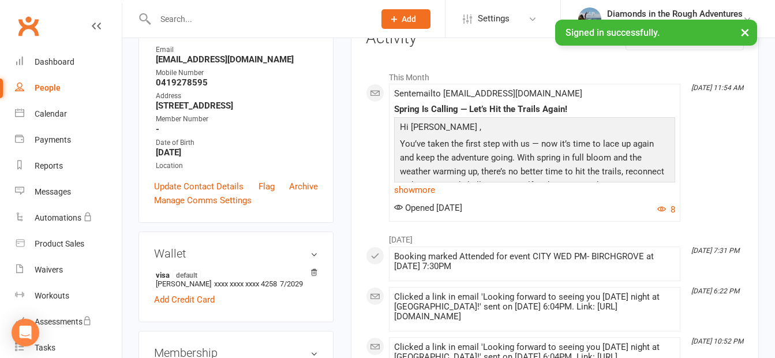
scroll to position [173, 0]
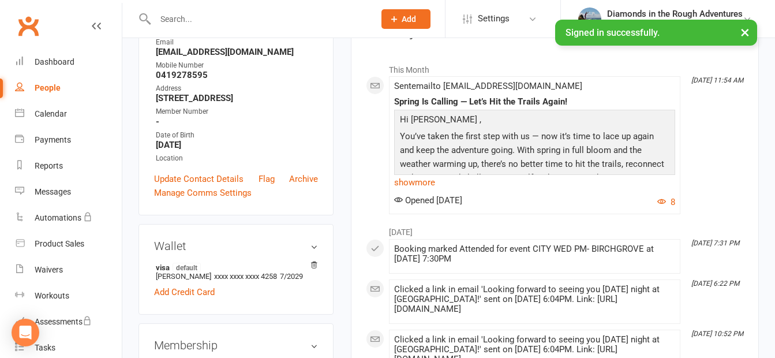
click at [47, 84] on div "People" at bounding box center [48, 87] width 26 height 9
select select "100"
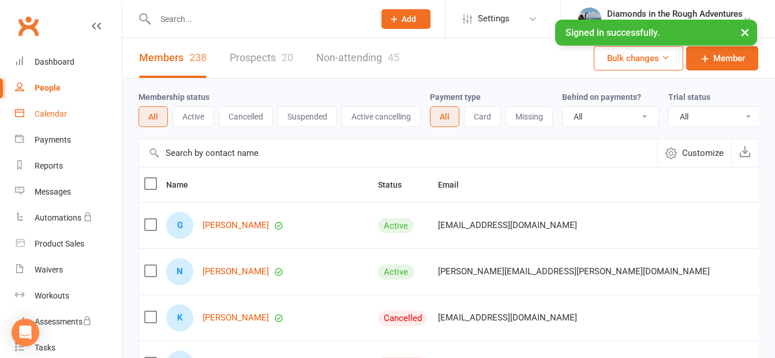
click at [46, 116] on div "Calendar" at bounding box center [51, 113] width 32 height 9
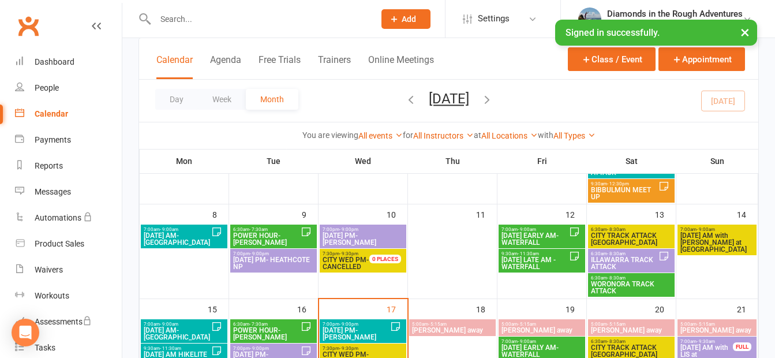
scroll to position [173, 0]
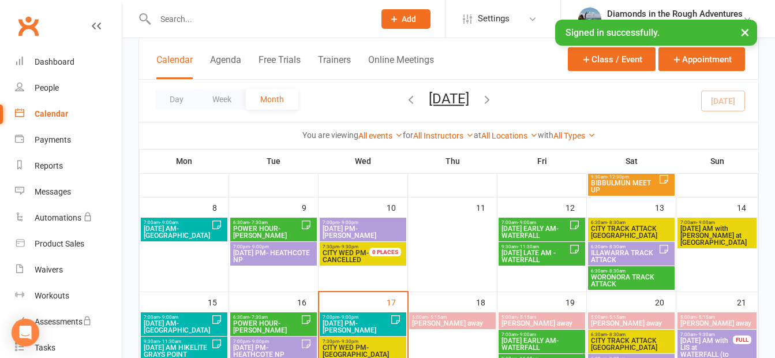
click at [631, 232] on span "CITY TRACK ATTACK [GEOGRAPHIC_DATA]" at bounding box center [632, 232] width 82 height 14
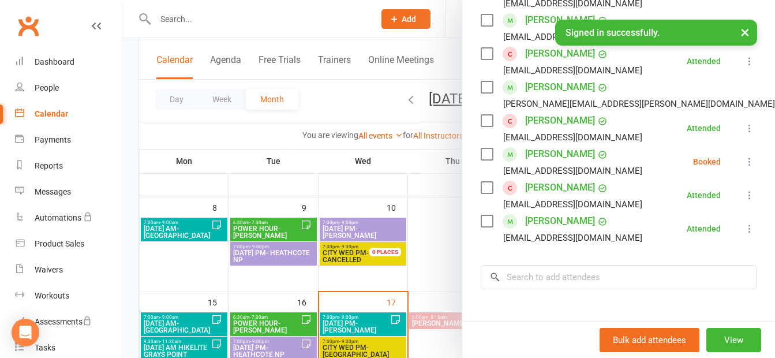
scroll to position [289, 0]
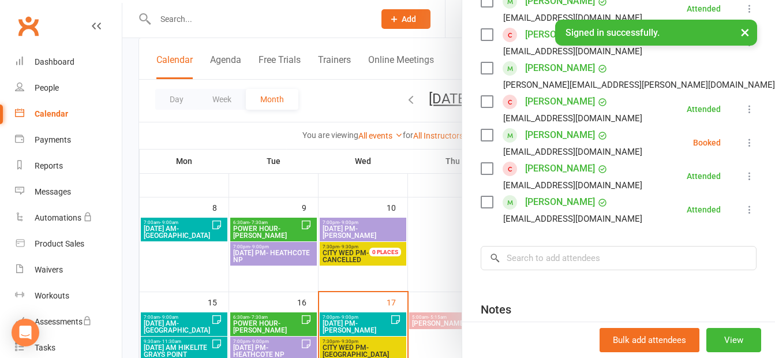
click at [53, 111] on div "Calendar" at bounding box center [51, 113] width 33 height 9
click at [77, 81] on link "People" at bounding box center [68, 88] width 107 height 26
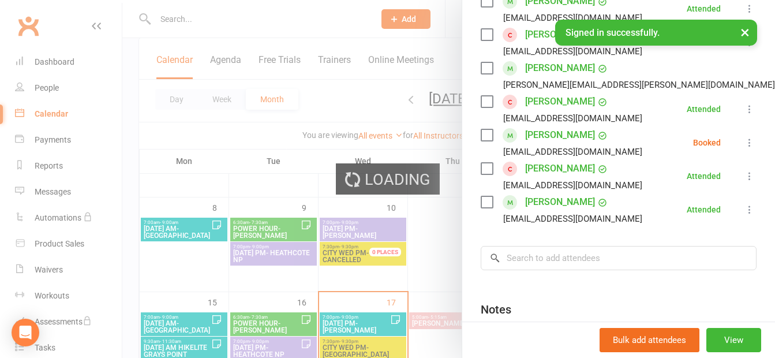
select select "100"
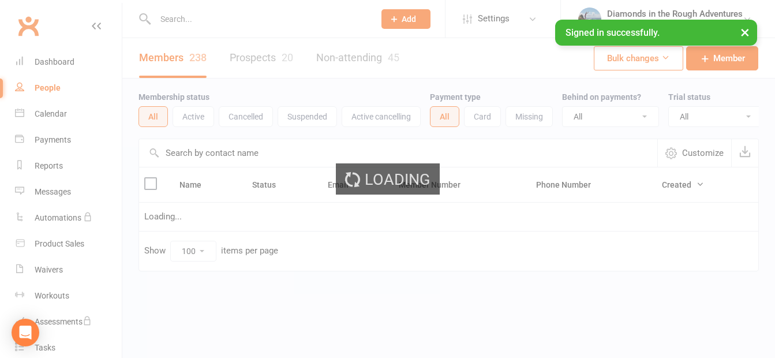
drag, startPoint x: 34, startPoint y: 87, endPoint x: 58, endPoint y: 87, distance: 24.3
click at [35, 87] on div "Loading" at bounding box center [387, 179] width 775 height 358
click at [50, 87] on div "People" at bounding box center [48, 87] width 26 height 9
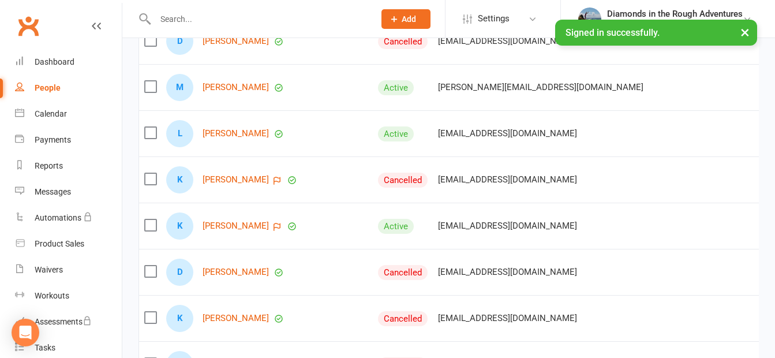
scroll to position [1386, 0]
click at [238, 138] on link "[PERSON_NAME]" at bounding box center [236, 133] width 66 height 10
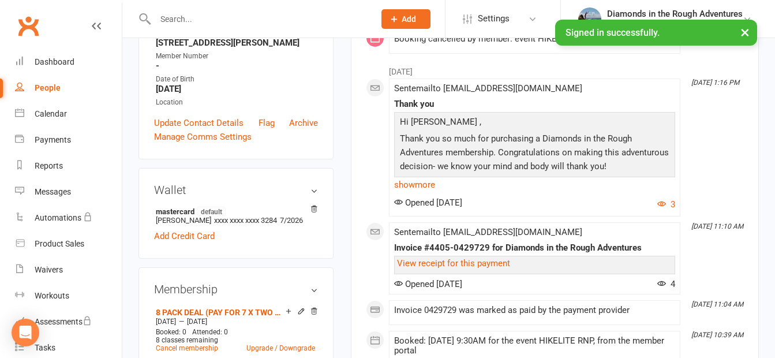
scroll to position [289, 0]
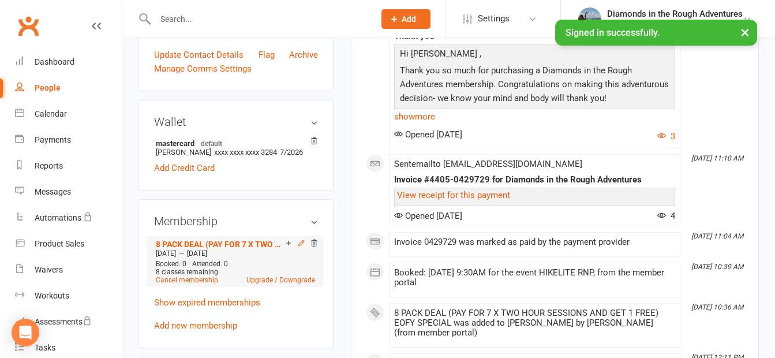
click at [302, 242] on icon at bounding box center [301, 243] width 8 height 8
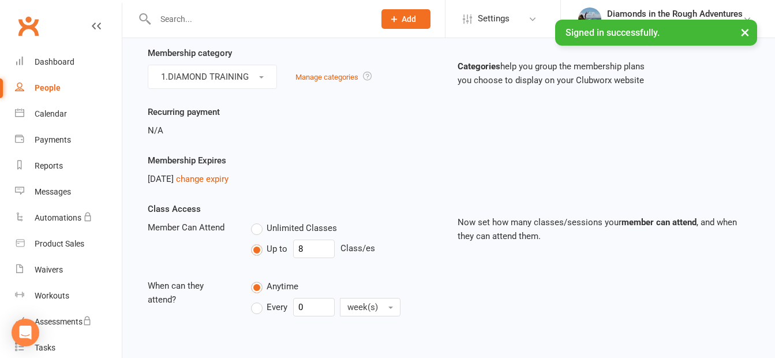
scroll to position [115, 0]
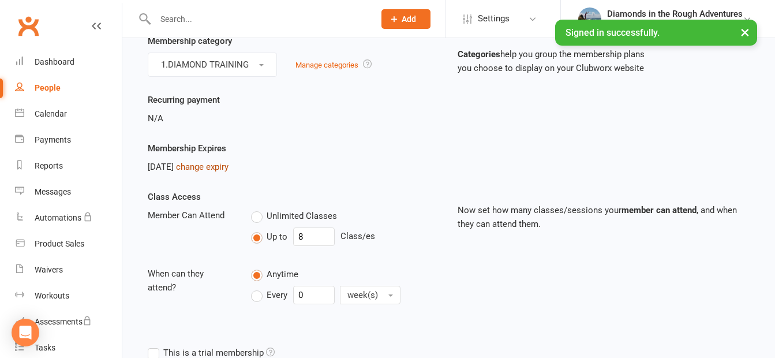
click at [229, 165] on link "change expiry" at bounding box center [202, 167] width 53 height 10
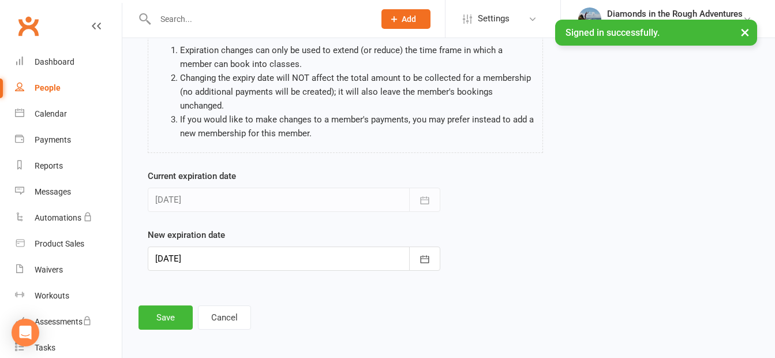
scroll to position [122, 0]
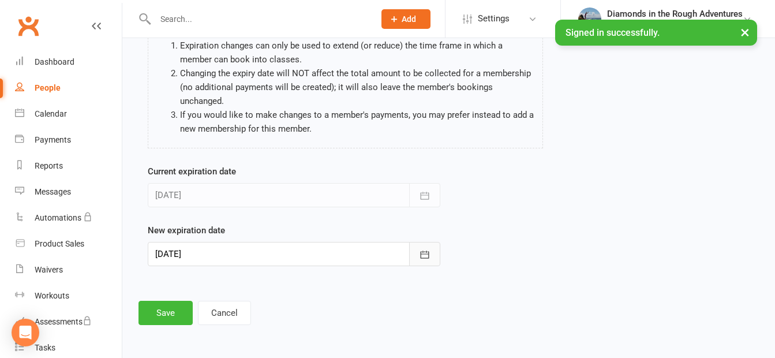
click at [426, 250] on icon "button" at bounding box center [425, 255] width 12 height 12
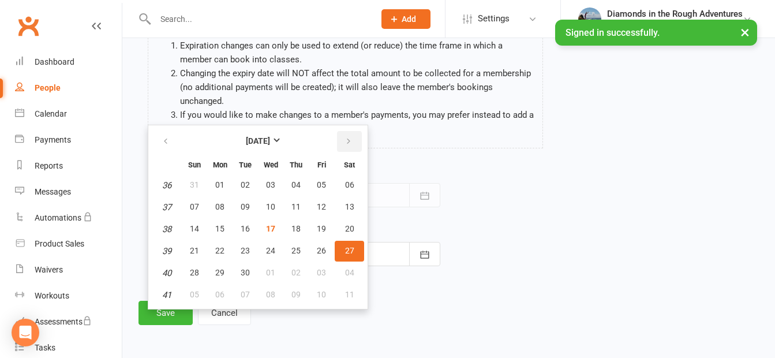
click at [348, 138] on icon "button" at bounding box center [349, 141] width 8 height 9
click at [349, 251] on span "25" at bounding box center [349, 250] width 9 height 9
type input "[DATE]"
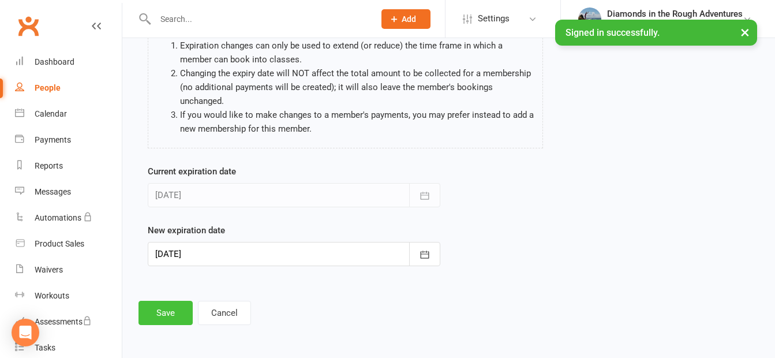
click at [164, 316] on button "Save" at bounding box center [166, 313] width 54 height 24
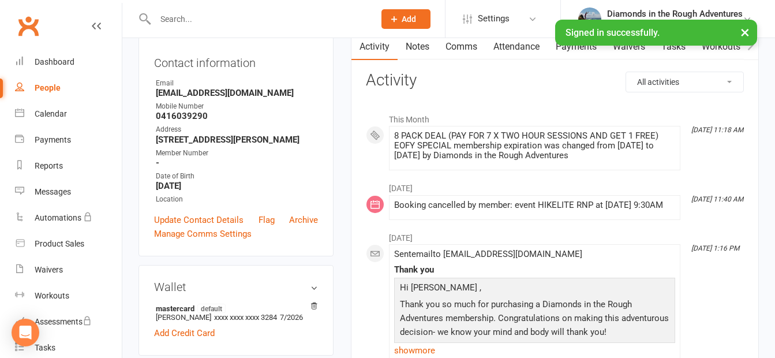
scroll to position [115, 0]
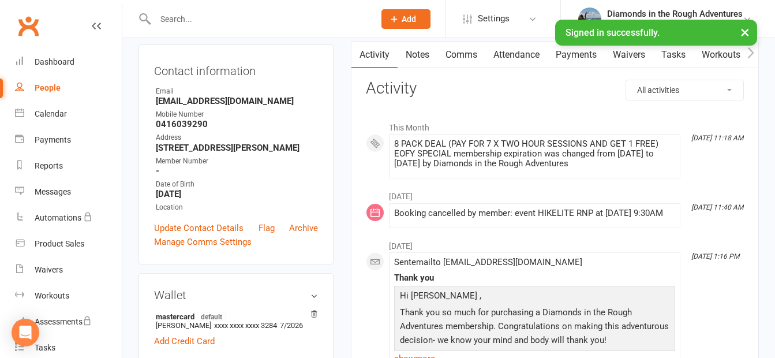
click at [184, 17] on input "text" at bounding box center [259, 19] width 215 height 16
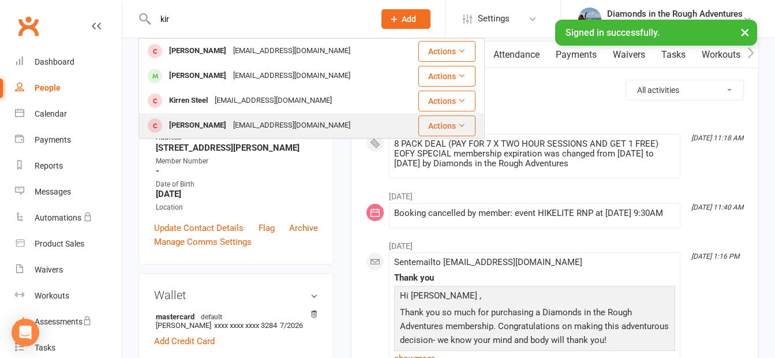
type input "kir"
click at [197, 128] on div "[PERSON_NAME]" at bounding box center [198, 125] width 64 height 17
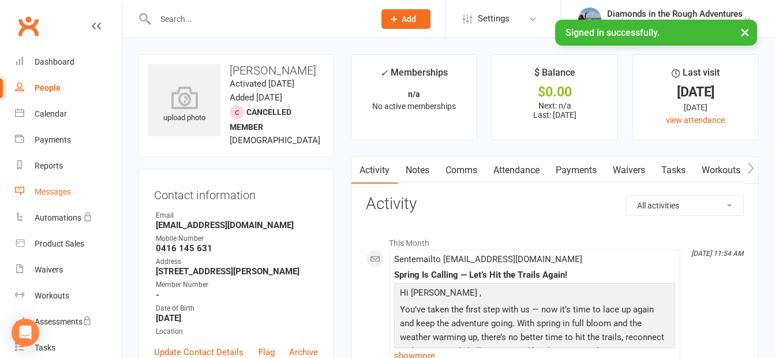
click at [54, 191] on div "Messages" at bounding box center [53, 191] width 36 height 9
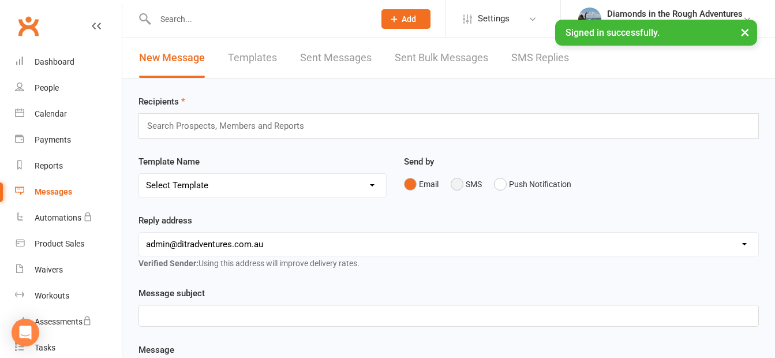
click at [459, 181] on button "SMS" at bounding box center [466, 184] width 31 height 22
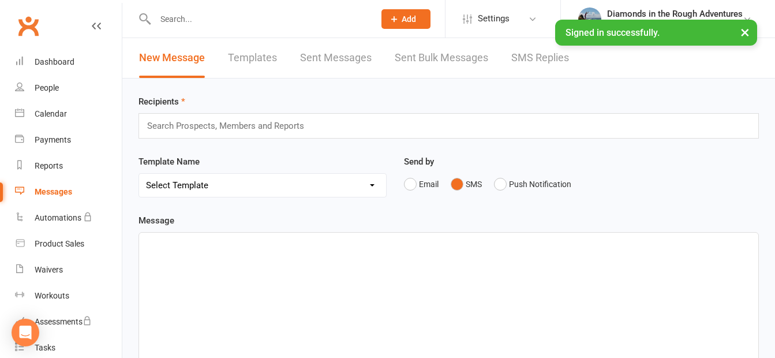
click at [178, 184] on select "Select Template [Email] Bring a Friend Member Email [Email] DIAMOND VIRTUAL TRA…" at bounding box center [262, 185] width 247 height 23
select select "146"
click at [139, 174] on select "Select Template [Email] Bring a Friend Member Email [Email] DIAMOND VIRTUAL TRA…" at bounding box center [262, 185] width 247 height 23
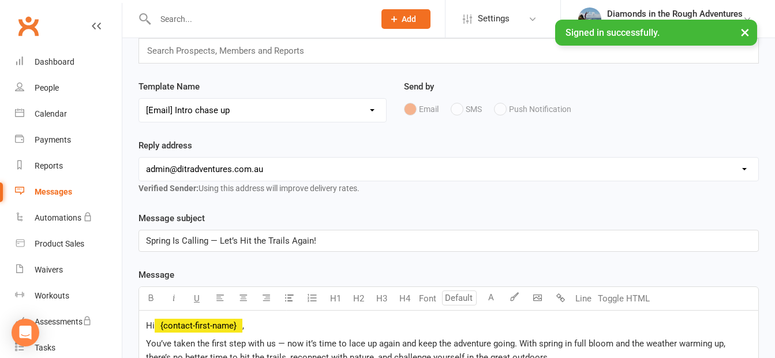
scroll to position [58, 0]
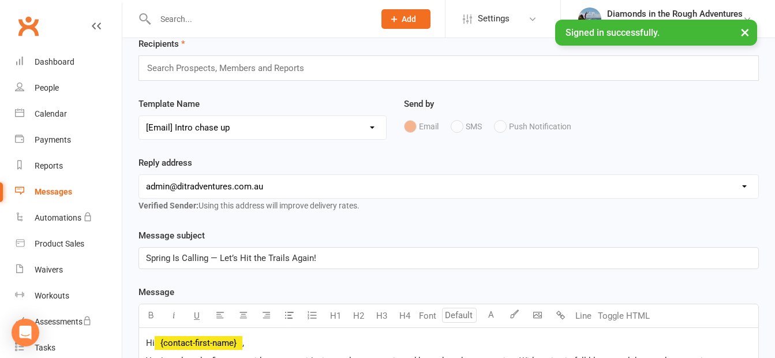
click at [219, 126] on select "Select Template [Email] Bring a Friend Member Email [Email] DIAMOND VIRTUAL TRA…" at bounding box center [262, 127] width 247 height 23
click at [630, 222] on div "Reply address [EMAIL_ADDRESS][DOMAIN_NAME] [EMAIL_ADDRESS][DOMAIN_NAME] [PERSON…" at bounding box center [449, 192] width 638 height 73
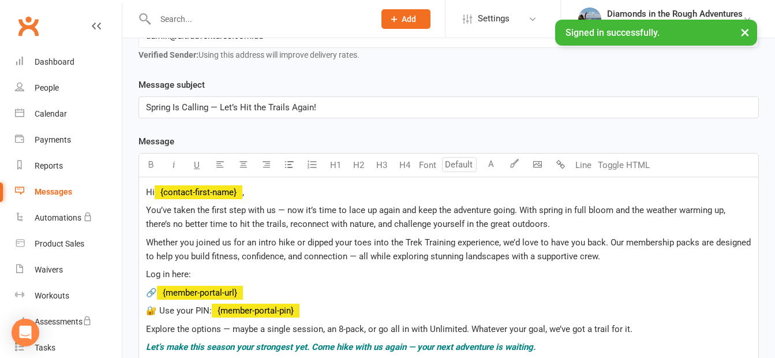
scroll to position [289, 0]
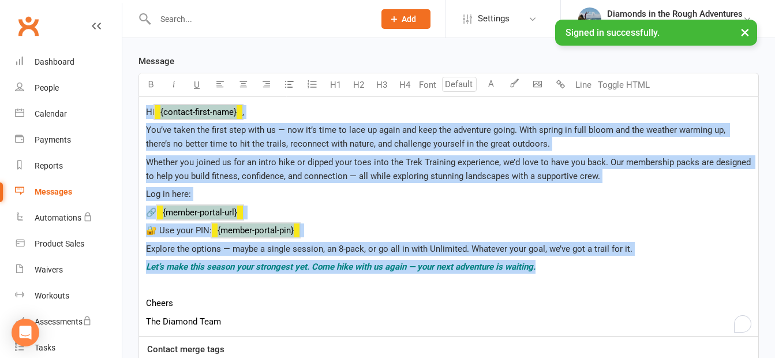
drag, startPoint x: 329, startPoint y: 229, endPoint x: 128, endPoint y: 109, distance: 233.6
click at [128, 109] on div "Recipients Search Prospects, Members and Reports Template Name Select Template …" at bounding box center [448, 159] width 653 height 739
copy div "Hi ﻿ {contact-first-name} , You’ve taken the first step with us — now it’s time…"
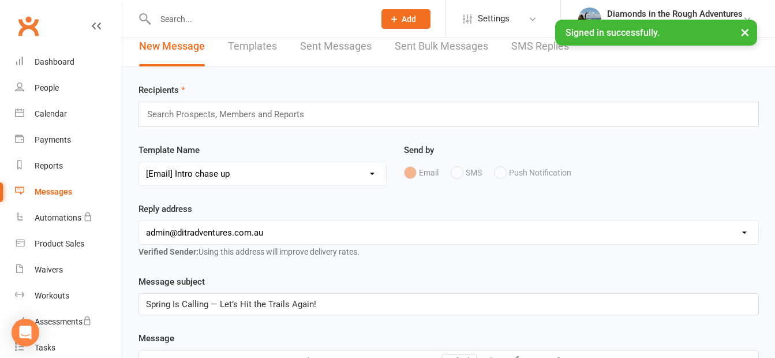
scroll to position [0, 0]
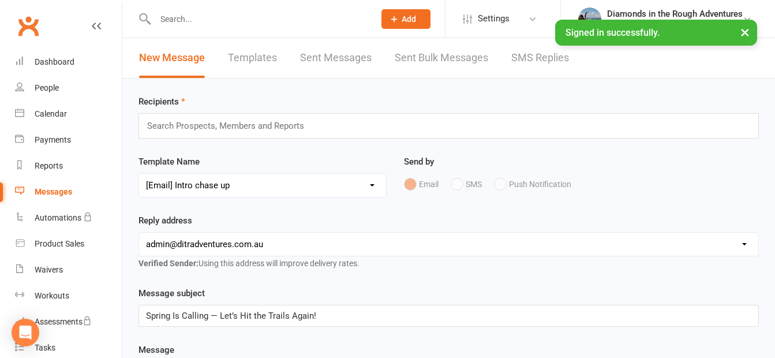
click at [470, 182] on div "Email SMS Push Notification" at bounding box center [581, 184] width 355 height 22
click at [251, 55] on link "Templates" at bounding box center [252, 58] width 49 height 40
select select "100"
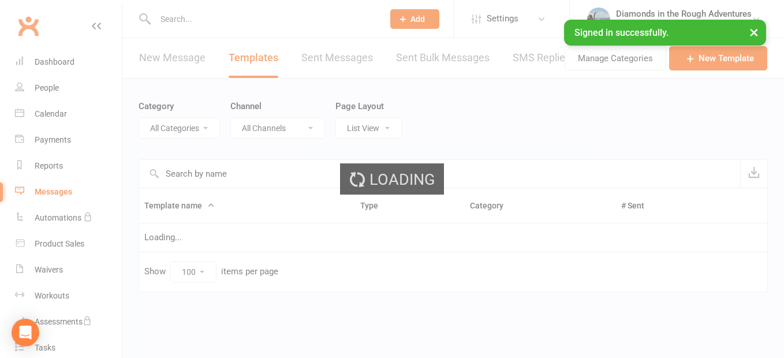
select select "13078"
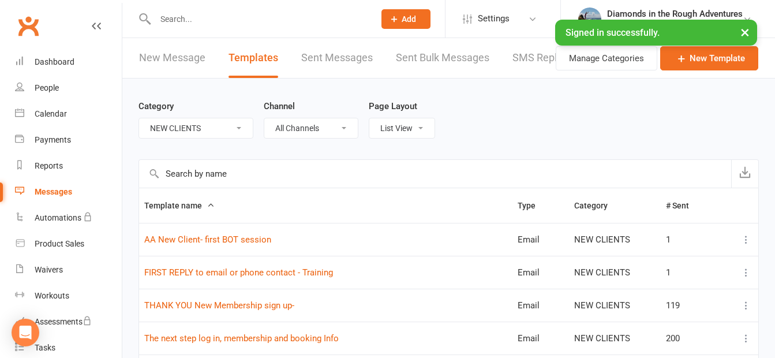
click at [324, 128] on select "All Channels Email SMS Push Notification" at bounding box center [311, 128] width 94 height 20
select select "sms"
click at [265, 118] on select "All Channels Email SMS Push Notification" at bounding box center [311, 128] width 94 height 20
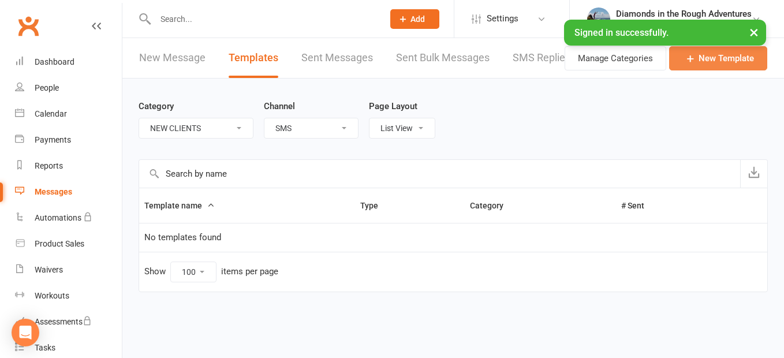
click at [719, 60] on link "New Template" at bounding box center [718, 58] width 98 height 24
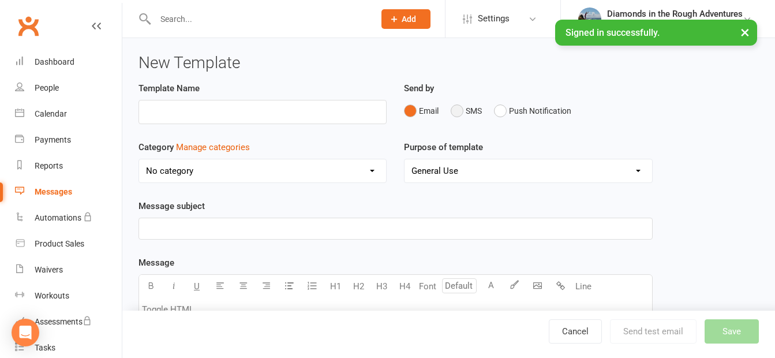
click at [461, 110] on button "SMS" at bounding box center [466, 111] width 31 height 22
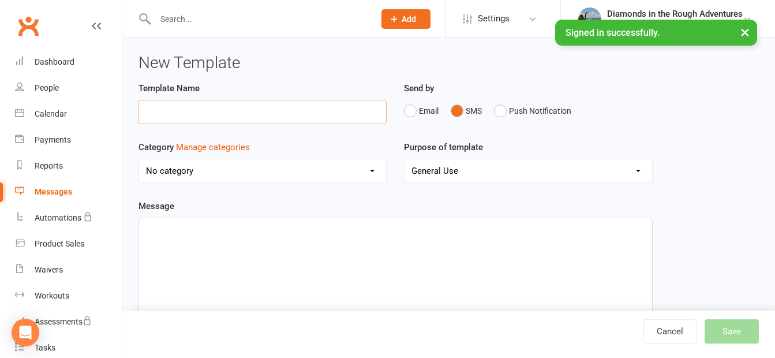
click at [186, 111] on input "text" at bounding box center [263, 112] width 248 height 24
type input "Intro chase up"
click at [178, 172] on select "No category Admin [PERSON_NAME] Day or Dream General [PERSON_NAME] [PERSON_NAME…" at bounding box center [262, 170] width 247 height 23
select select "13078"
click at [139, 159] on select "No category Admin [PERSON_NAME] Day or Dream General [PERSON_NAME] [PERSON_NAME…" at bounding box center [262, 170] width 247 height 23
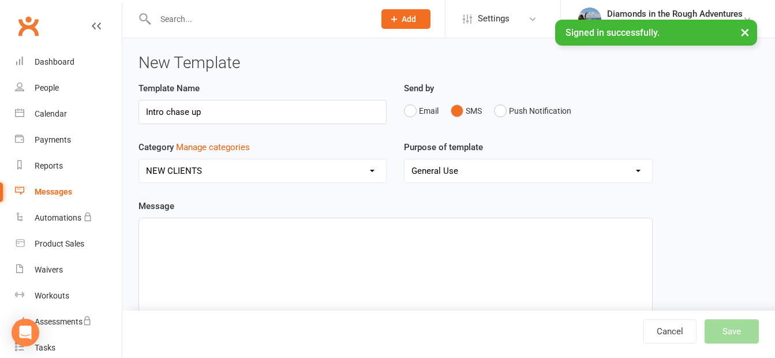
click at [156, 229] on p "﻿" at bounding box center [395, 229] width 499 height 14
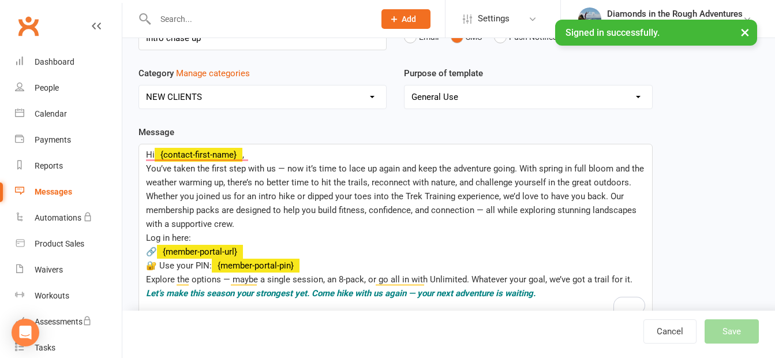
scroll to position [73, 0]
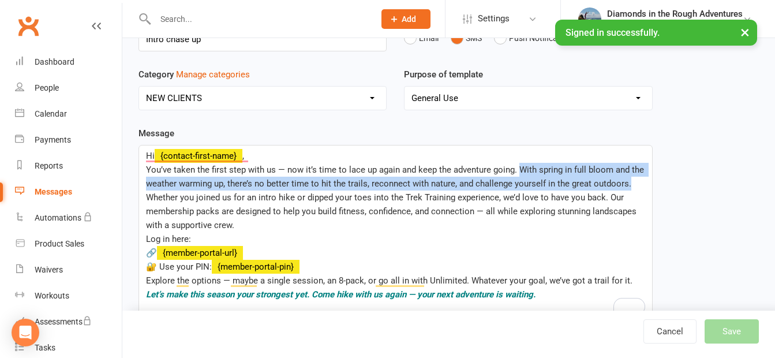
drag, startPoint x: 621, startPoint y: 182, endPoint x: 518, endPoint y: 168, distance: 103.8
click at [518, 168] on p "You’ve taken the first step with us — now it’s time to lace up again and keep t…" at bounding box center [395, 177] width 499 height 28
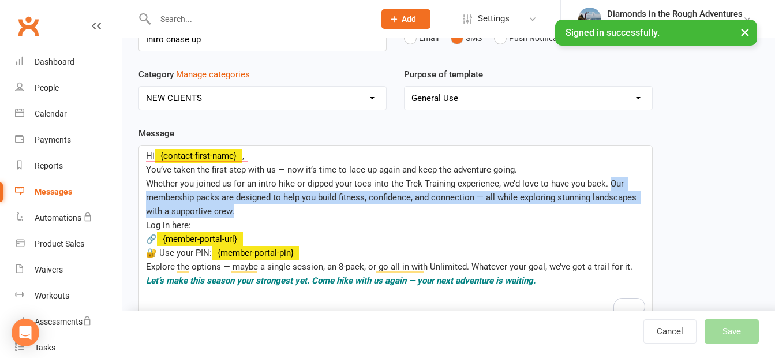
drag, startPoint x: 247, startPoint y: 212, endPoint x: 605, endPoint y: 187, distance: 359.5
click at [605, 187] on p "Whether you joined us for an intro hike or dipped your toes into the Trek Train…" at bounding box center [395, 198] width 499 height 42
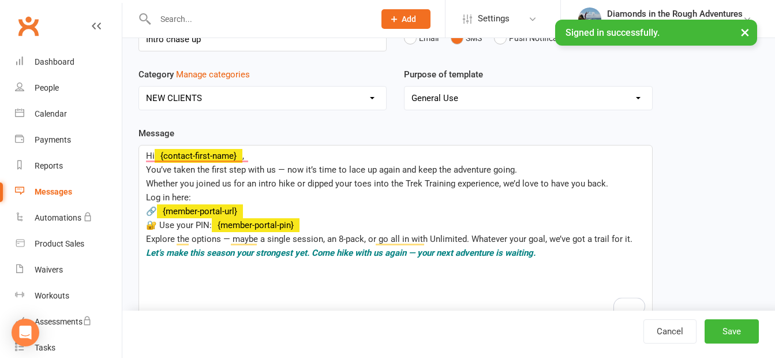
click at [337, 284] on div "Hi ﻿ {contact-first-name} , You’ve taken the first step with us — now it’s time…" at bounding box center [395, 232] width 513 height 173
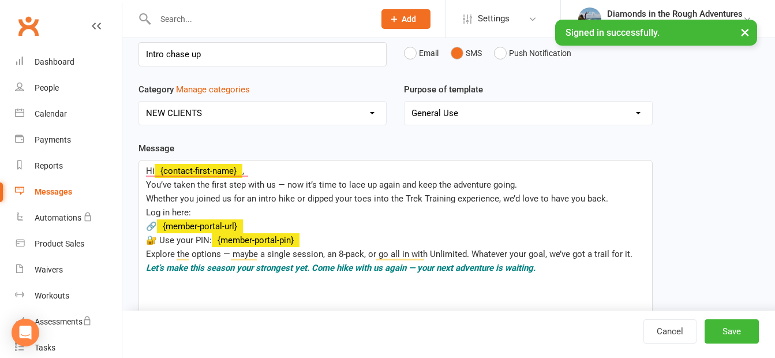
scroll to position [0, 0]
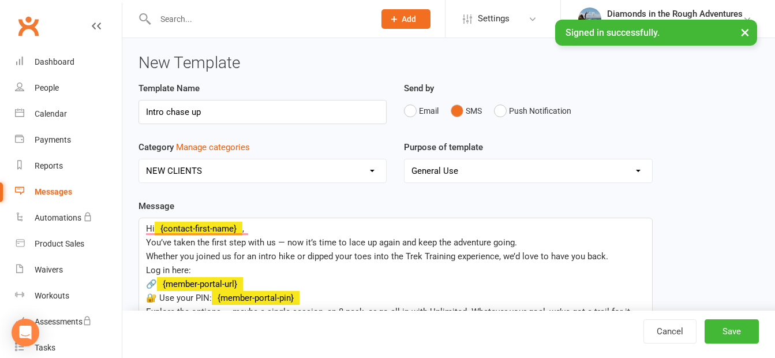
click at [446, 171] on select "General Use Mobile App" at bounding box center [528, 170] width 247 height 23
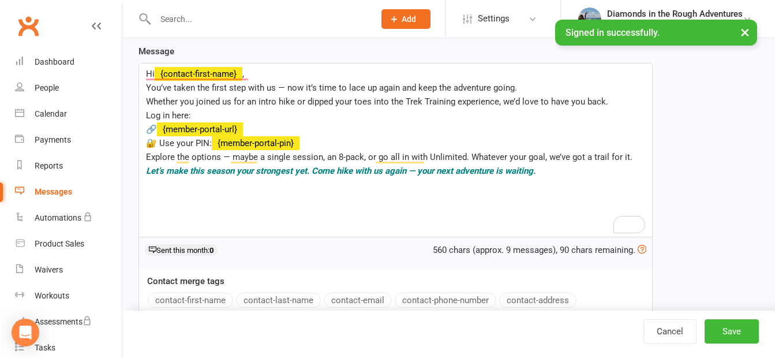
scroll to position [173, 0]
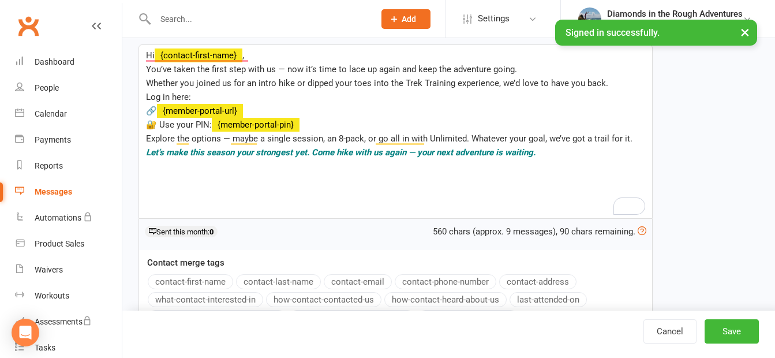
click at [343, 111] on p "🔗 ﻿ {member-portal-url}" at bounding box center [395, 111] width 499 height 14
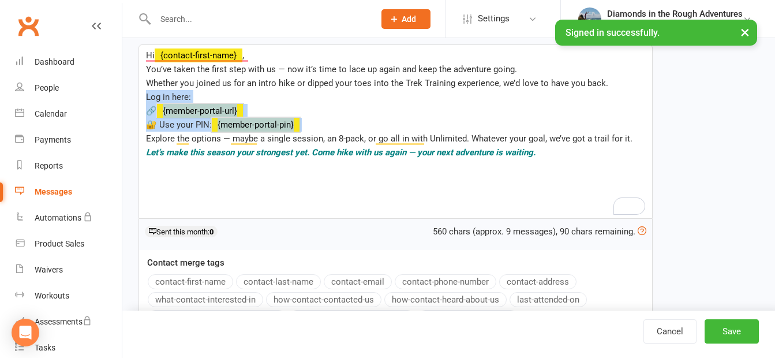
drag, startPoint x: 318, startPoint y: 126, endPoint x: 136, endPoint y: 97, distance: 183.6
click at [137, 98] on div "Template Name Intro chase up Send by Email SMS Push Notification Category Manag…" at bounding box center [396, 244] width 532 height 672
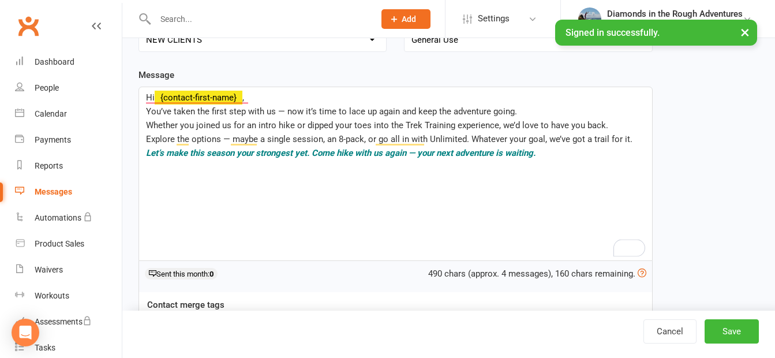
scroll to position [115, 0]
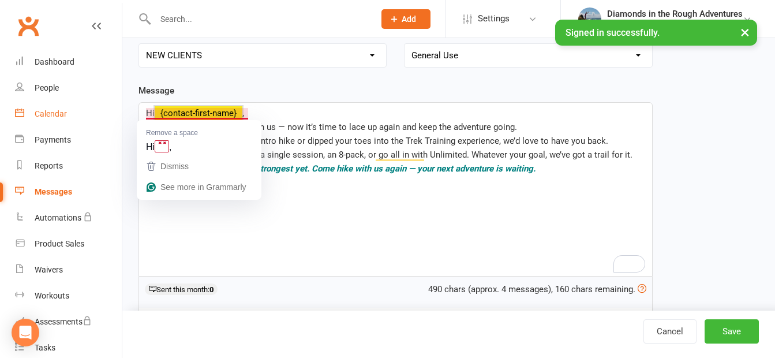
drag, startPoint x: 230, startPoint y: 113, endPoint x: 110, endPoint y: 108, distance: 119.6
click at [112, 110] on ui-view "Prospect Member Non-attending contact Class / event Appointment Task Membership…" at bounding box center [387, 266] width 775 height 759
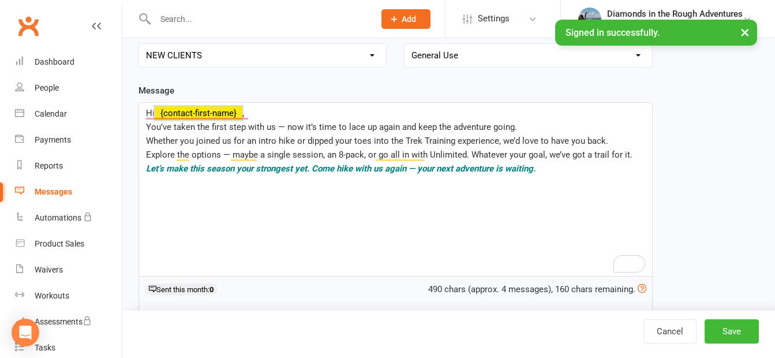
click at [303, 112] on p "Hi ﻿ {contact-first-name} ," at bounding box center [395, 113] width 499 height 14
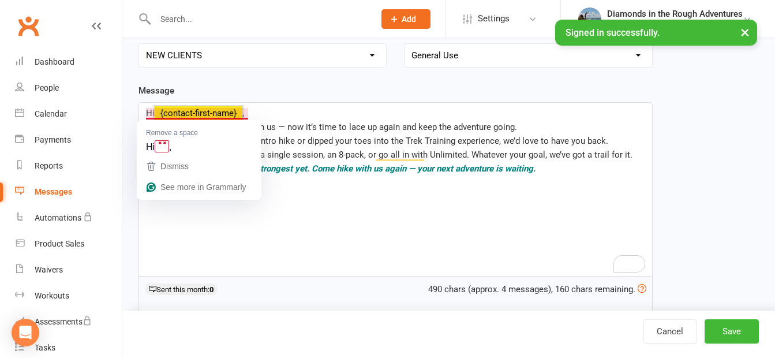
drag, startPoint x: 252, startPoint y: 110, endPoint x: 147, endPoint y: 106, distance: 105.2
click at [147, 106] on p "Hi ﻿ {contact-first-name} ," at bounding box center [395, 113] width 499 height 14
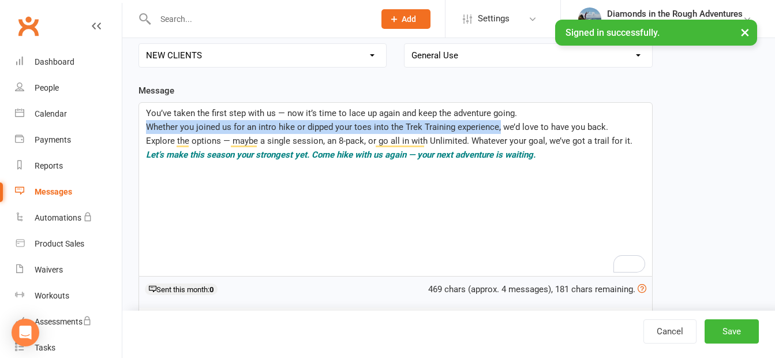
drag, startPoint x: 499, startPoint y: 128, endPoint x: 137, endPoint y: 124, distance: 362.1
click at [137, 126] on div "Template Name Intro chase up Send by Email SMS Push Notification Category Manag…" at bounding box center [396, 302] width 532 height 672
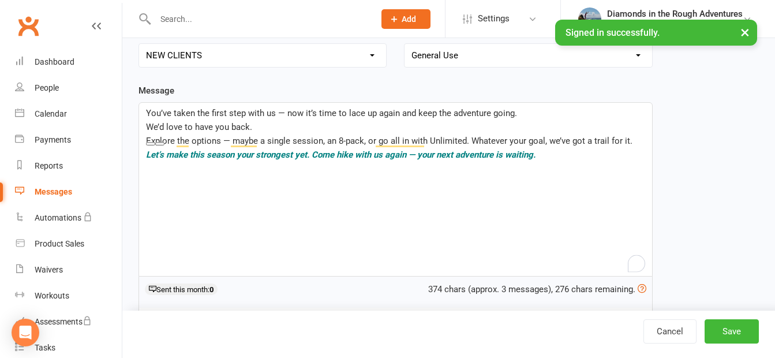
click at [419, 211] on div "You’ve taken the first step with us — now it’s time to lace up again and keep t…" at bounding box center [395, 189] width 513 height 173
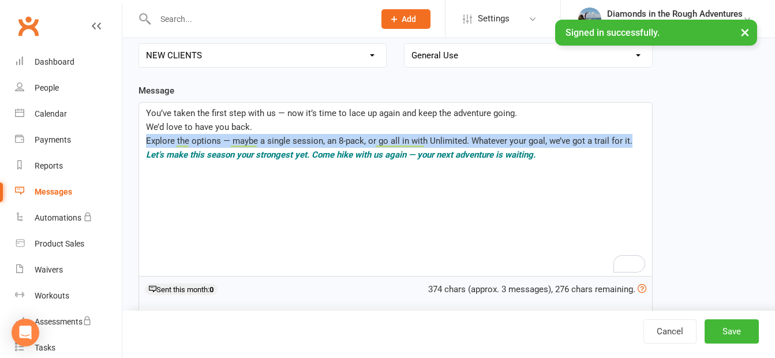
drag, startPoint x: 609, startPoint y: 139, endPoint x: 139, endPoint y: 136, distance: 470.0
click at [141, 139] on div "You’ve taken the first step with us — now it’s time to lace up again and keep t…" at bounding box center [395, 189] width 513 height 173
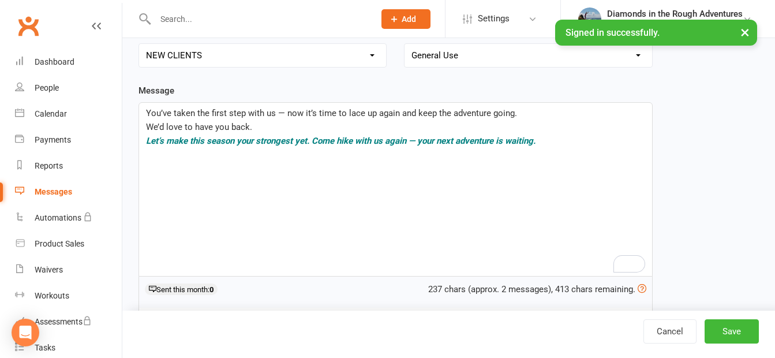
click at [148, 123] on span "We’d love to have you back." at bounding box center [199, 127] width 106 height 10
click at [274, 113] on span "You’ve taken the first step with us — now it’s time to lace up again and keep t…" at bounding box center [331, 113] width 371 height 10
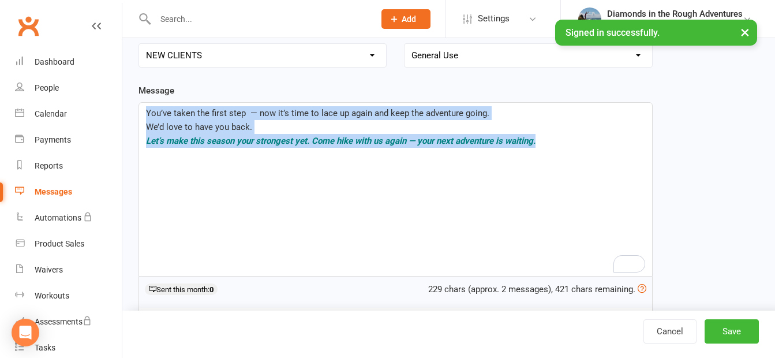
drag, startPoint x: 545, startPoint y: 139, endPoint x: 145, endPoint y: 118, distance: 400.1
click at [135, 113] on div "Template Name Intro chase up Send by Email SMS Push Notification Category Manag…" at bounding box center [396, 302] width 532 height 672
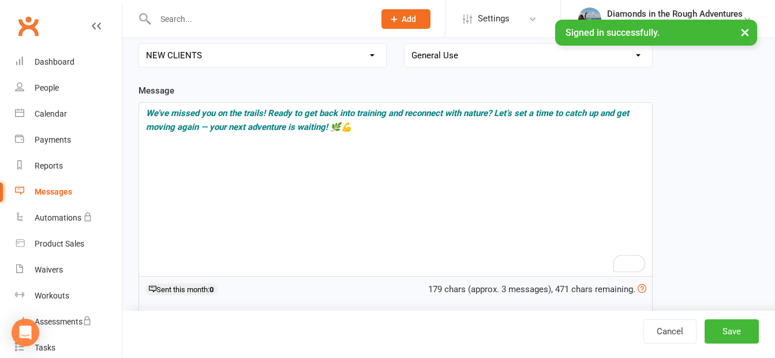
click at [390, 186] on div "We’ve missed you on the trails! Ready to get back into training and reconnect w…" at bounding box center [395, 189] width 513 height 173
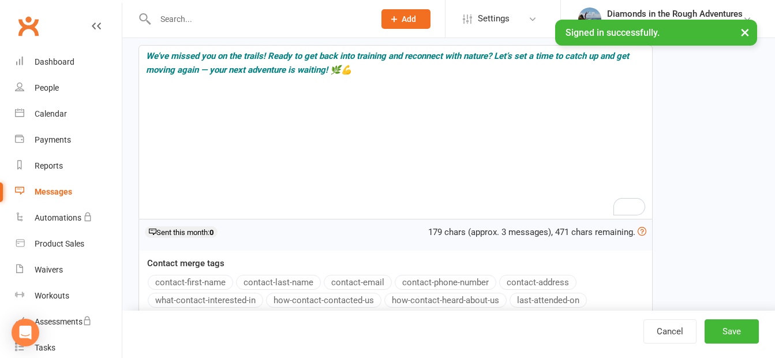
scroll to position [173, 0]
click at [702, 202] on div "Template Name Intro chase up Send by Email SMS Push Notification Category Manag…" at bounding box center [449, 244] width 638 height 672
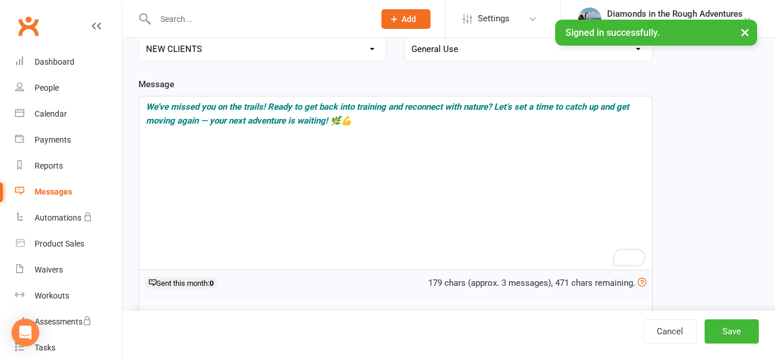
scroll to position [58, 0]
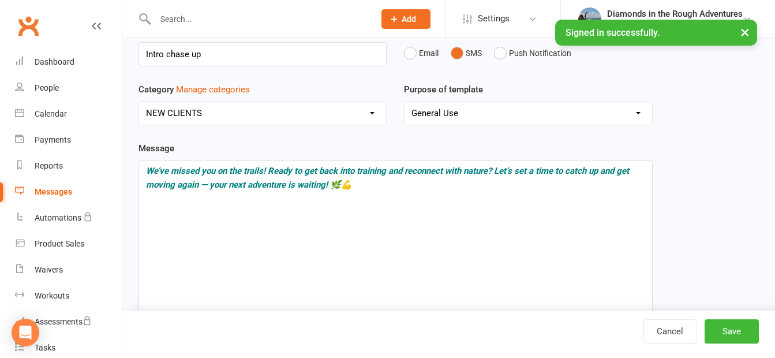
click at [357, 187] on p "We’ve missed you on the trails! Ready to get back into training and reconnect w…" at bounding box center [395, 178] width 499 height 28
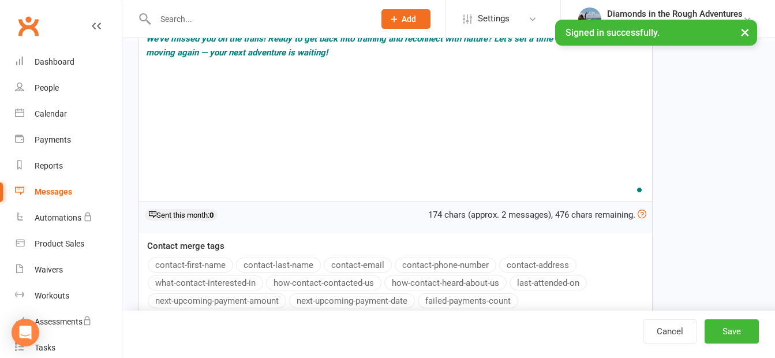
scroll to position [289, 0]
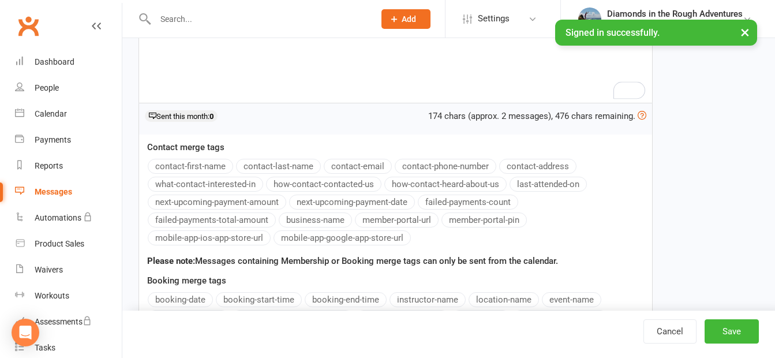
click at [692, 198] on div "Template Name Intro chase up Send by Email SMS Push Notification Category Manag…" at bounding box center [449, 129] width 638 height 672
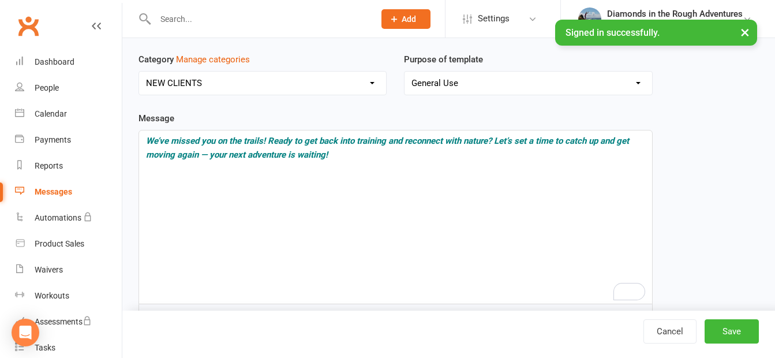
scroll to position [58, 0]
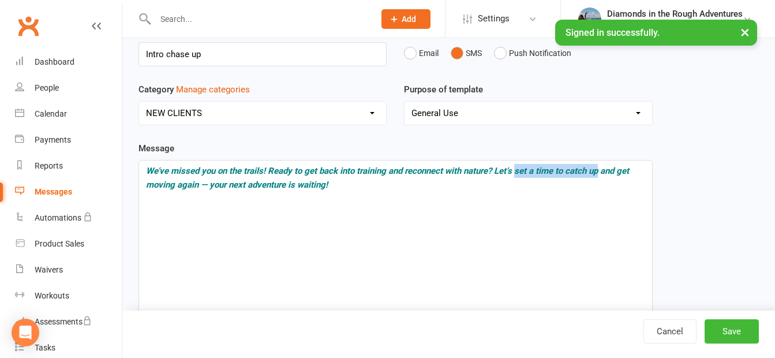
drag, startPoint x: 601, startPoint y: 169, endPoint x: 517, endPoint y: 173, distance: 83.2
click at [517, 173] on span "We’ve missed you on the trails! Ready to get back into training and reconnect w…" at bounding box center [389, 178] width 486 height 24
click at [622, 172] on p "We’ve missed you on the trails! Ready to get back into training and reconnect w…" at bounding box center [395, 178] width 499 height 28
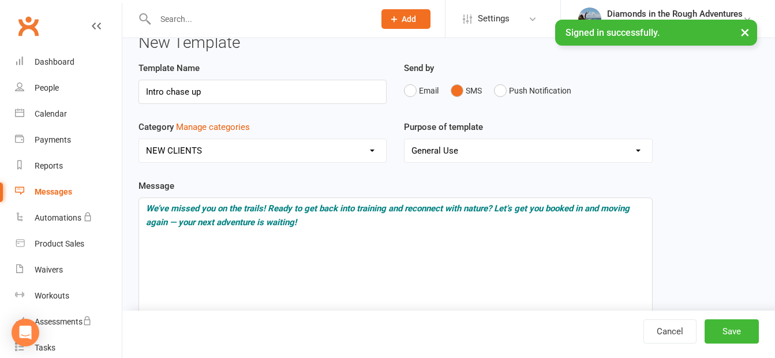
scroll to position [0, 0]
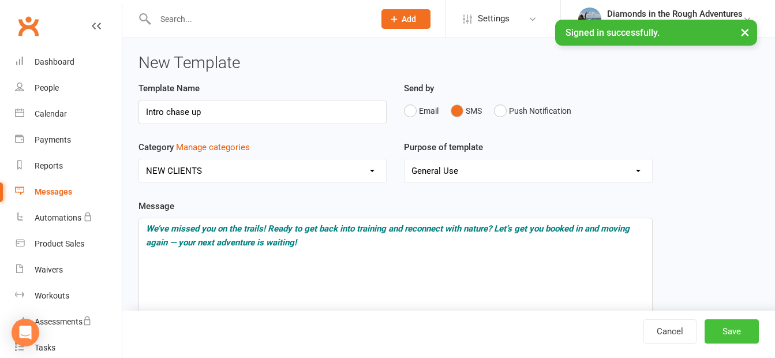
click at [729, 333] on button "Save" at bounding box center [732, 331] width 54 height 24
select select "sms"
select select "100"
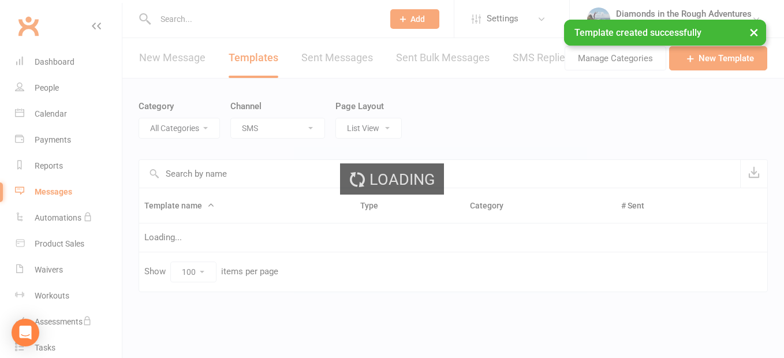
select select "13078"
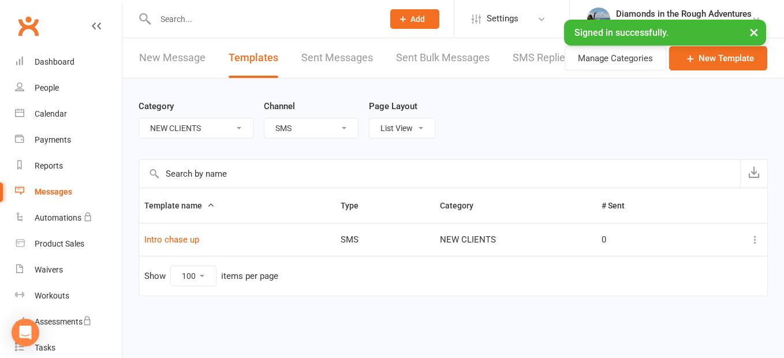
click at [463, 57] on link "Sent Bulk Messages" at bounding box center [443, 58] width 94 height 40
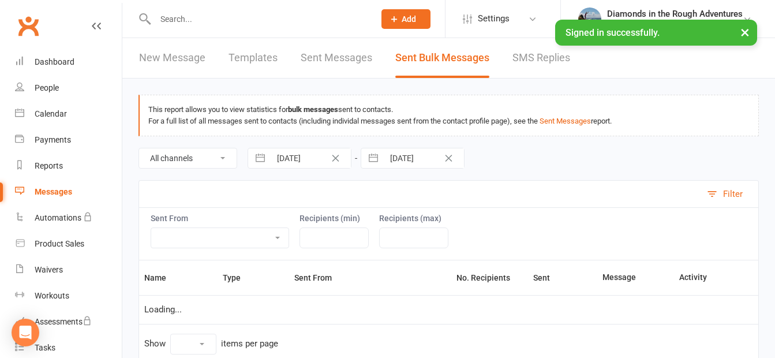
select select "10"
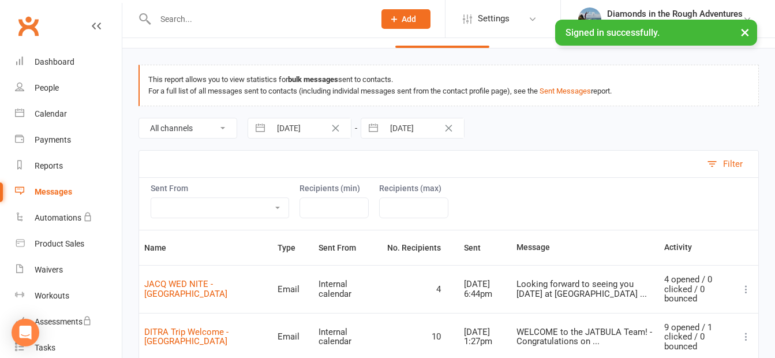
scroll to position [58, 0]
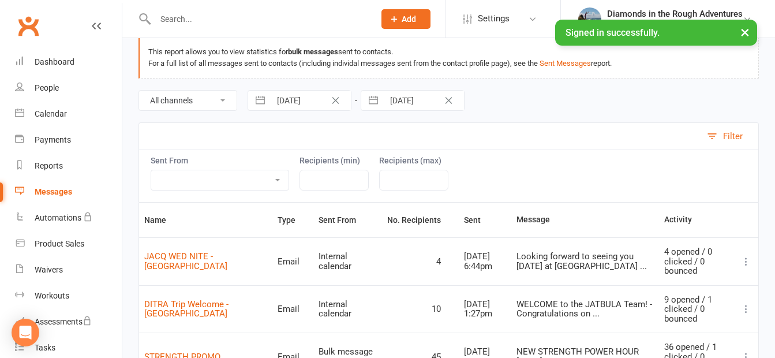
click at [279, 177] on select "Bulk message page Roll call People list Grading event Internal calendar Dashboa…" at bounding box center [219, 180] width 137 height 20
select select "from_people_list"
click at [151, 170] on select "Bulk message page Roll call People list Grading event Internal calendar Dashboa…" at bounding box center [219, 180] width 137 height 20
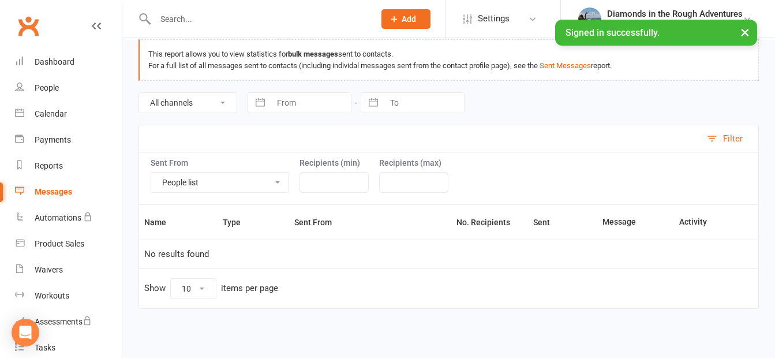
scroll to position [55, 0]
click at [348, 178] on input "number" at bounding box center [334, 182] width 69 height 21
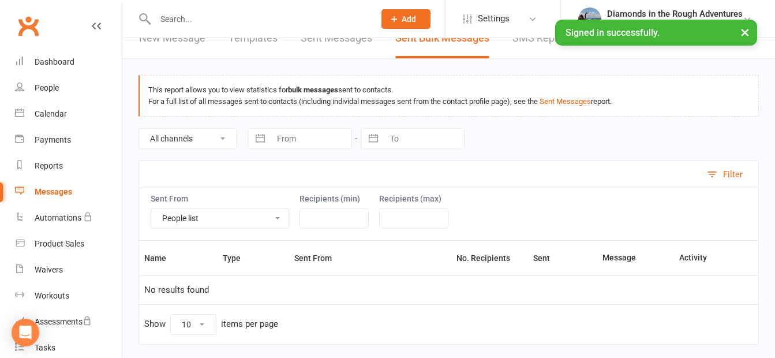
scroll to position [0, 0]
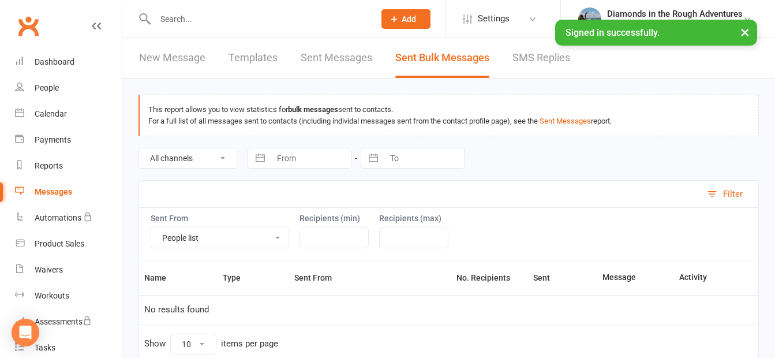
click at [334, 54] on link "Sent Messages" at bounding box center [337, 58] width 72 height 40
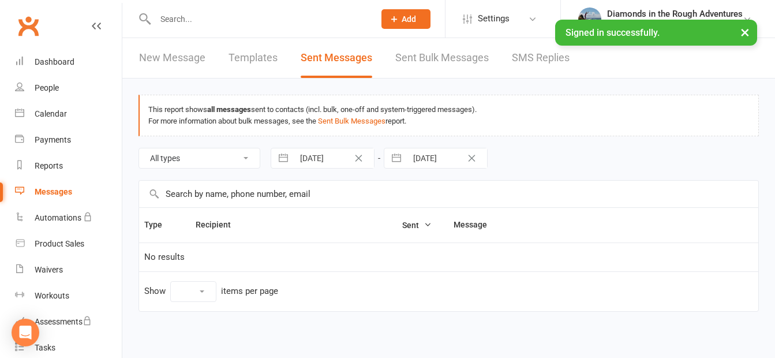
select select "50"
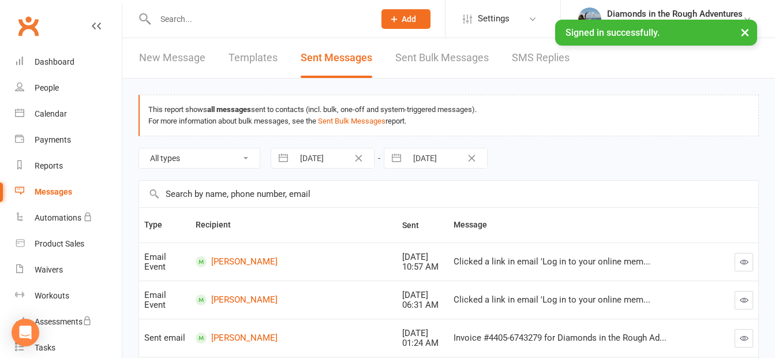
click at [158, 57] on link "New Message" at bounding box center [172, 58] width 66 height 40
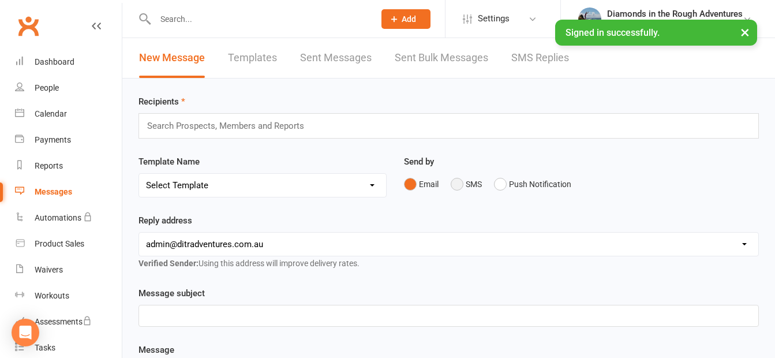
click at [460, 182] on button "SMS" at bounding box center [466, 184] width 31 height 22
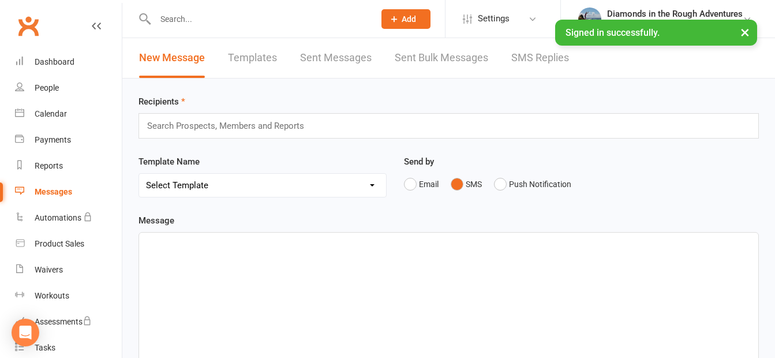
click at [166, 125] on input "text" at bounding box center [230, 125] width 169 height 15
click at [175, 14] on input "text" at bounding box center [259, 19] width 215 height 16
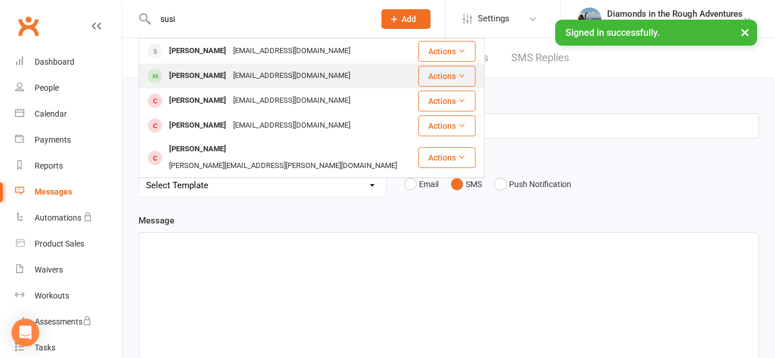
type input "susi"
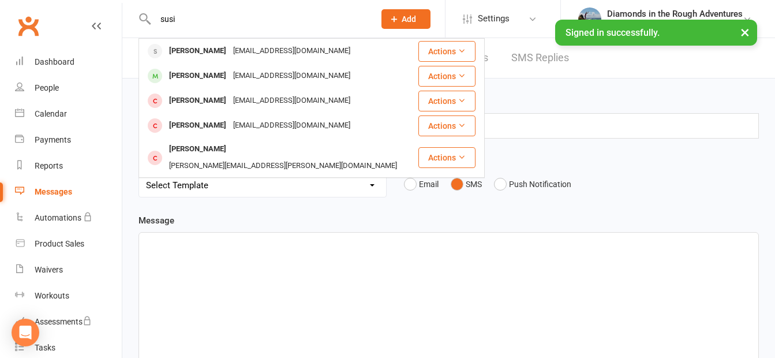
click at [225, 76] on div "[PERSON_NAME]" at bounding box center [198, 76] width 64 height 17
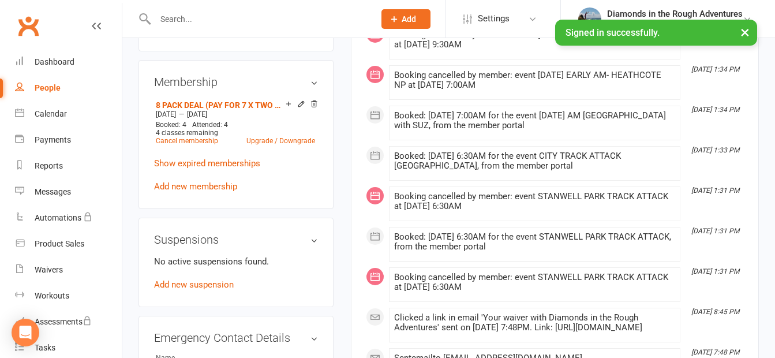
scroll to position [462, 0]
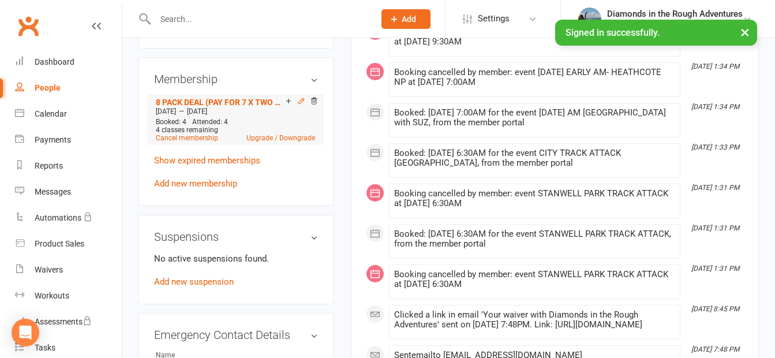
click at [302, 105] on icon at bounding box center [301, 101] width 8 height 8
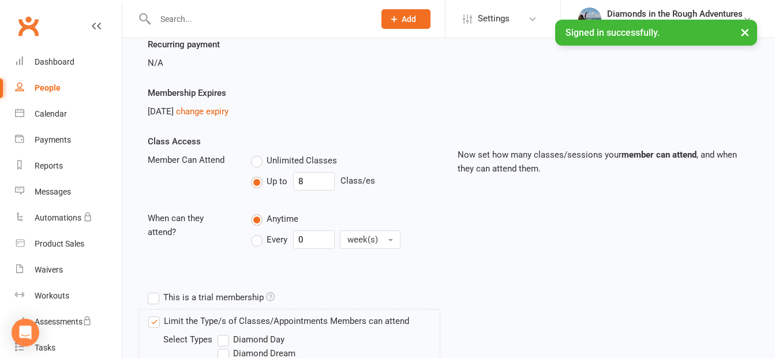
scroll to position [173, 0]
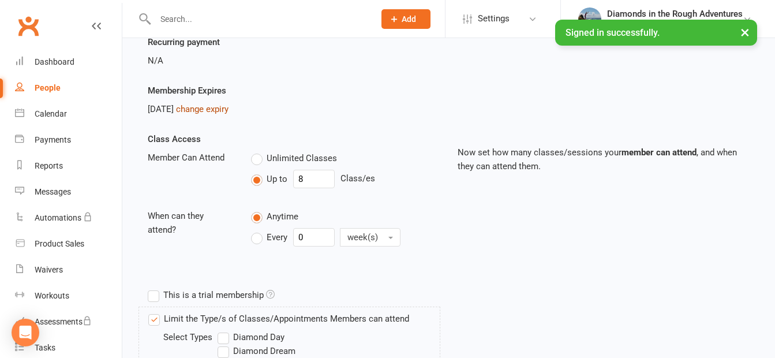
click at [229, 111] on link "change expiry" at bounding box center [202, 109] width 53 height 10
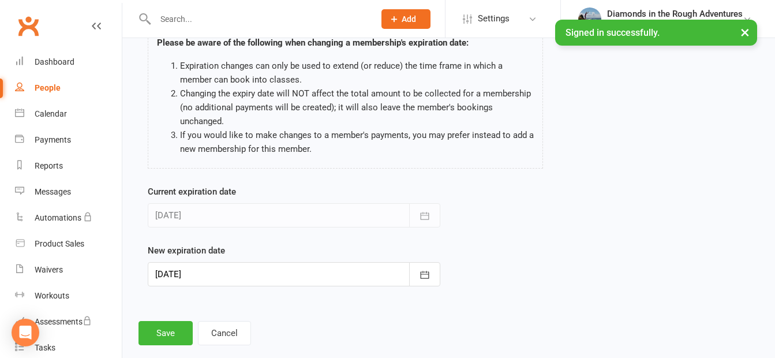
scroll to position [115, 0]
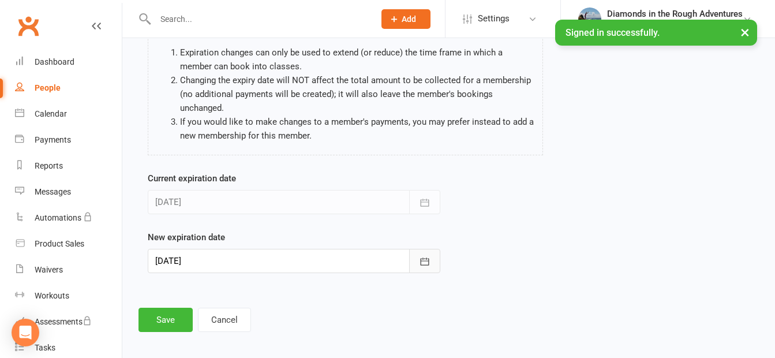
click at [427, 260] on icon "button" at bounding box center [425, 262] width 12 height 12
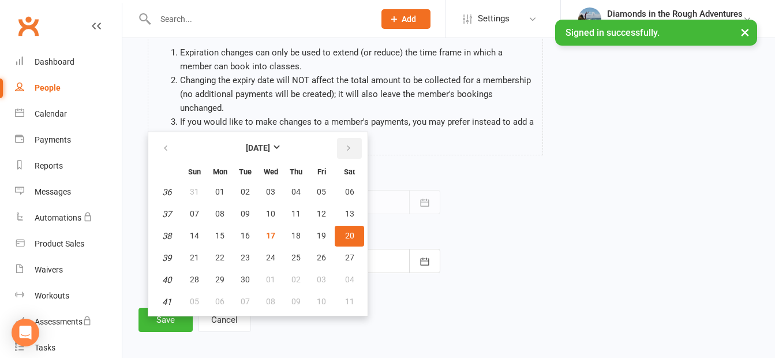
click at [347, 146] on icon "button" at bounding box center [349, 148] width 8 height 9
click at [348, 256] on span "25" at bounding box center [349, 257] width 9 height 9
type input "[DATE]"
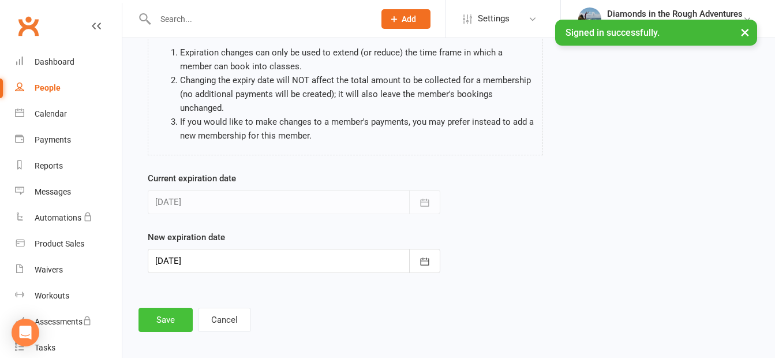
click at [158, 319] on button "Save" at bounding box center [166, 320] width 54 height 24
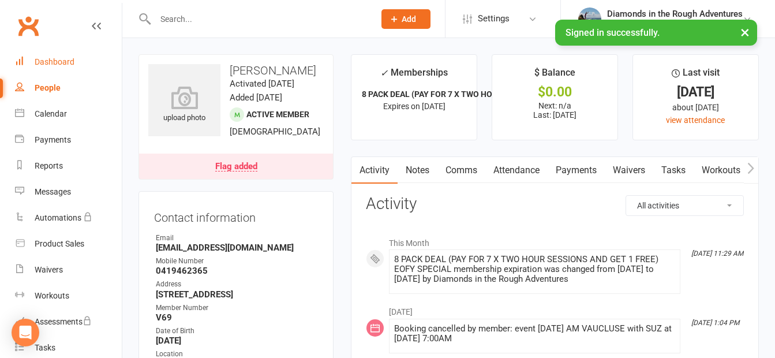
click at [61, 62] on div "Dashboard" at bounding box center [55, 61] width 40 height 9
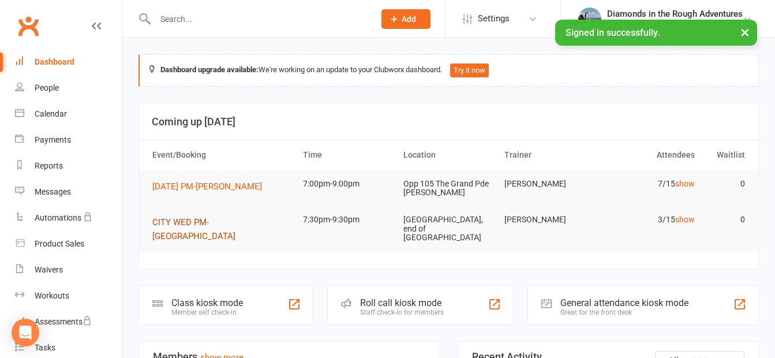
click at [236, 222] on span "CITY WED PM- [GEOGRAPHIC_DATA]" at bounding box center [193, 229] width 83 height 24
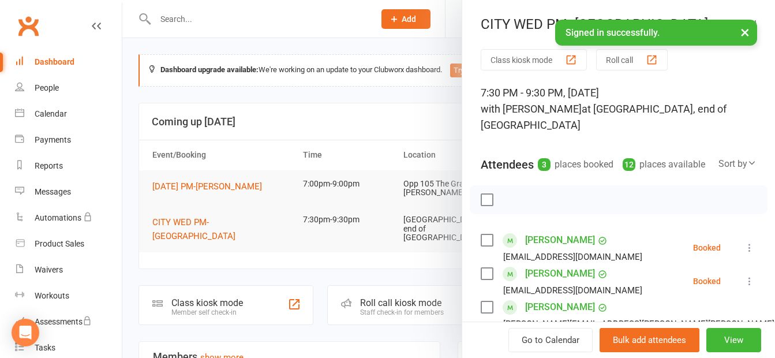
click at [61, 64] on div "Dashboard" at bounding box center [55, 61] width 40 height 9
click at [314, 41] on div at bounding box center [448, 179] width 653 height 358
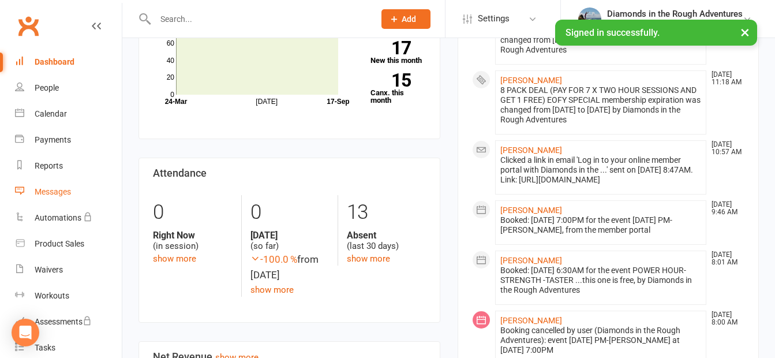
scroll to position [404, 0]
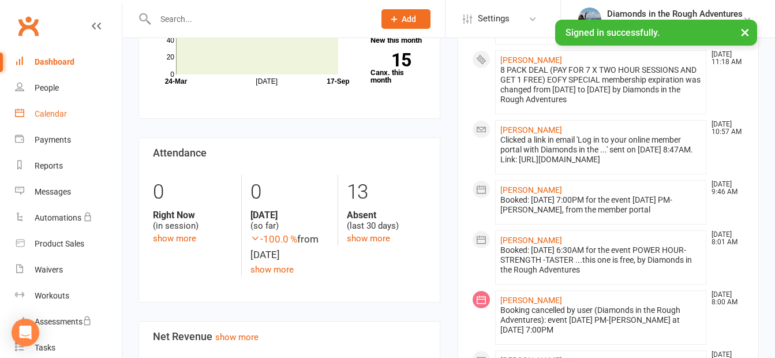
click at [62, 116] on div "Calendar" at bounding box center [51, 113] width 32 height 9
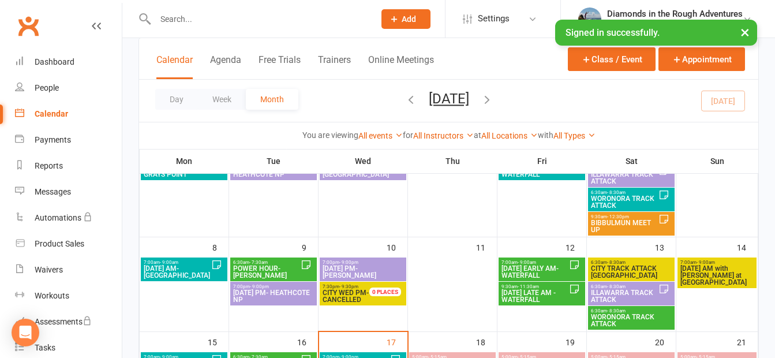
scroll to position [115, 0]
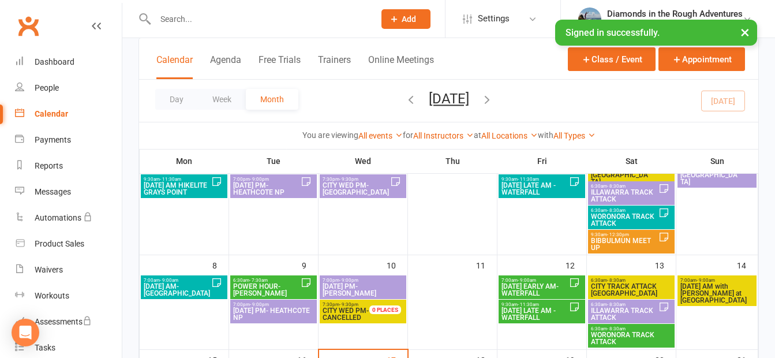
click at [360, 288] on span "[DATE] PM-[PERSON_NAME]" at bounding box center [363, 290] width 82 height 14
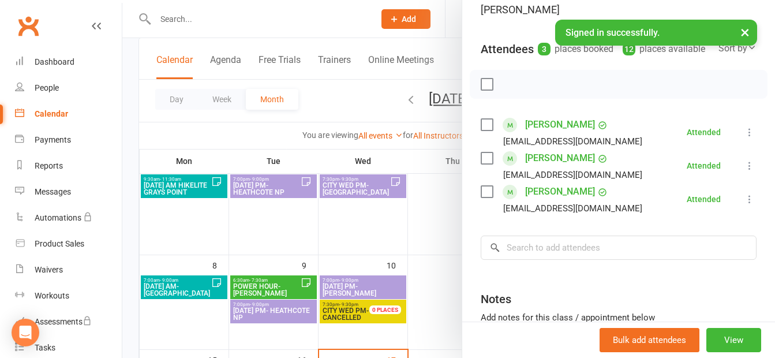
click at [424, 302] on div at bounding box center [448, 179] width 653 height 358
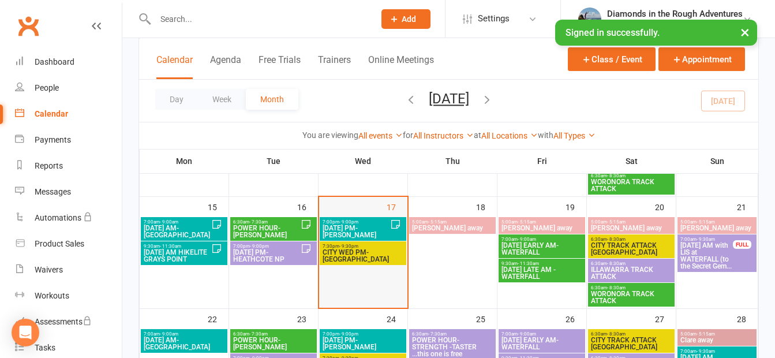
scroll to position [289, 0]
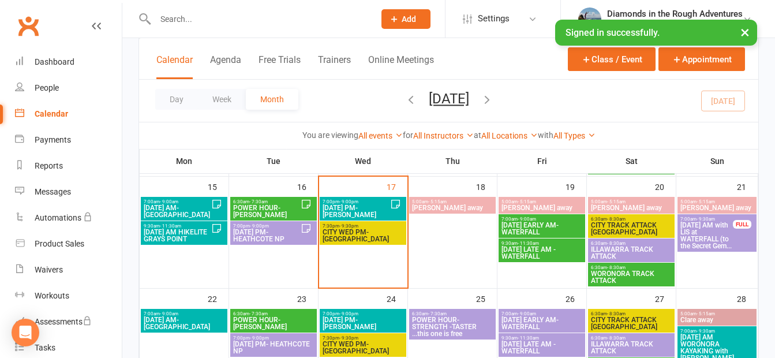
click at [363, 206] on span "[DATE] PM-[PERSON_NAME]" at bounding box center [356, 211] width 68 height 14
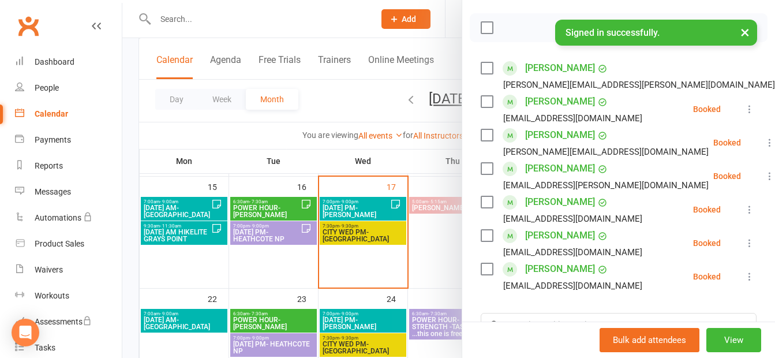
scroll to position [173, 0]
click at [434, 267] on div at bounding box center [448, 179] width 653 height 358
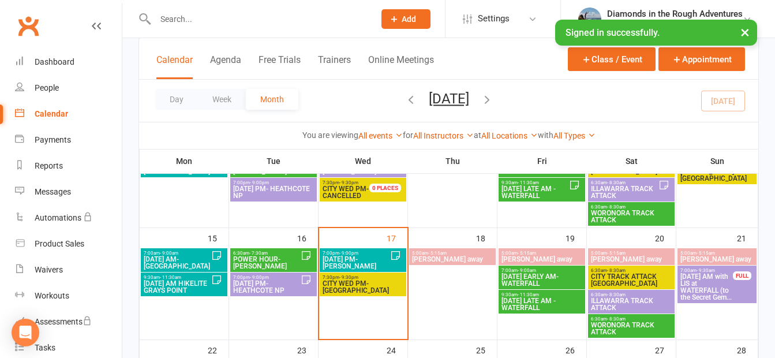
scroll to position [255, 0]
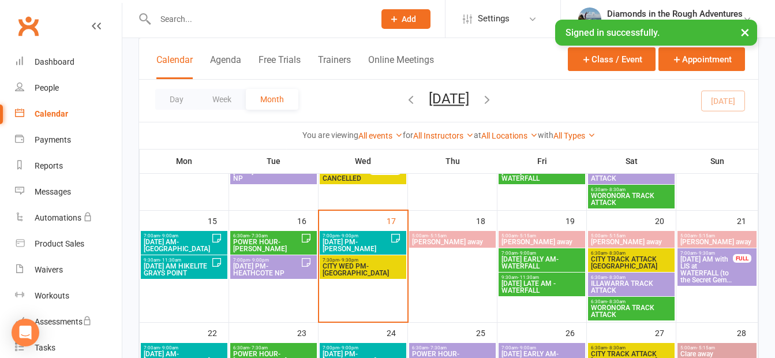
click at [353, 260] on span "- 9:30pm" at bounding box center [349, 260] width 19 height 5
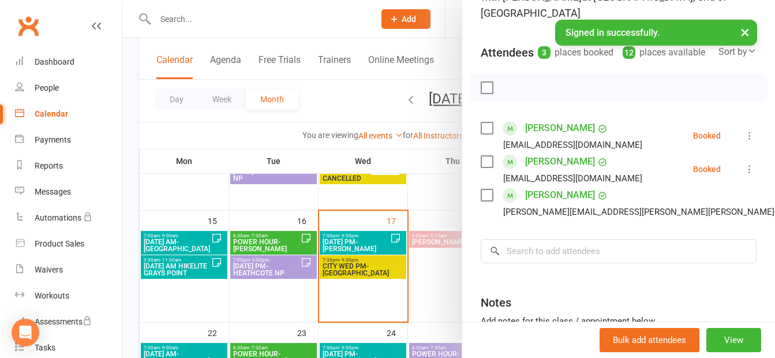
scroll to position [115, 0]
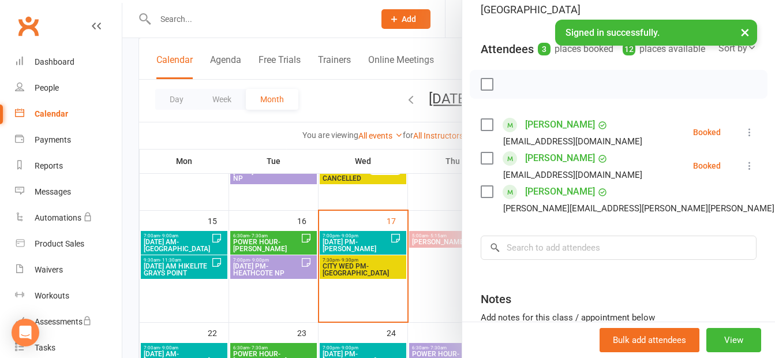
click at [422, 282] on div at bounding box center [448, 179] width 653 height 358
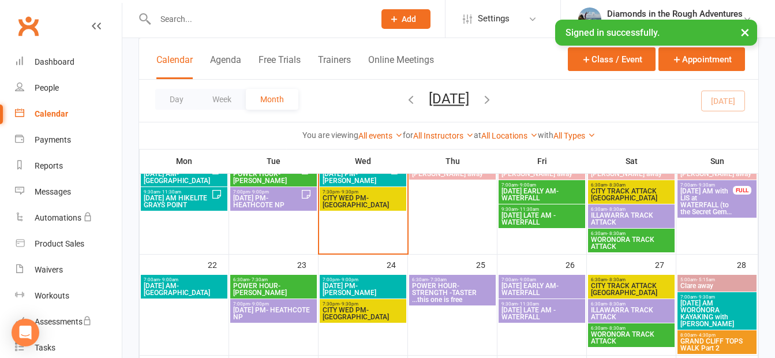
scroll to position [370, 0]
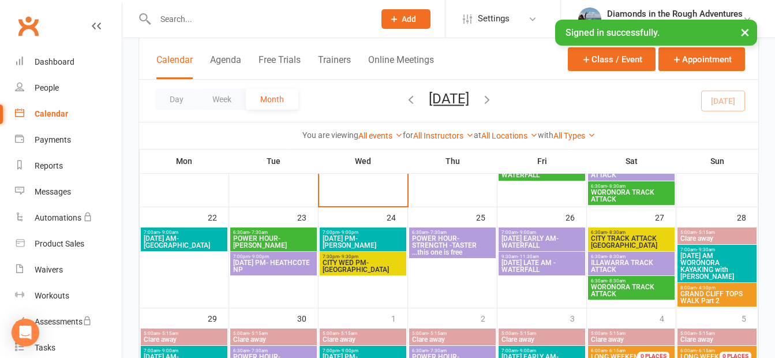
click at [191, 241] on span "[DATE] AM- [GEOGRAPHIC_DATA]" at bounding box center [184, 242] width 82 height 14
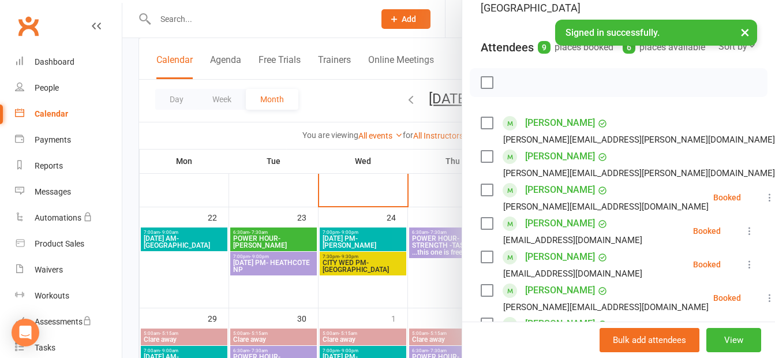
scroll to position [0, 0]
